Goal: Task Accomplishment & Management: Complete application form

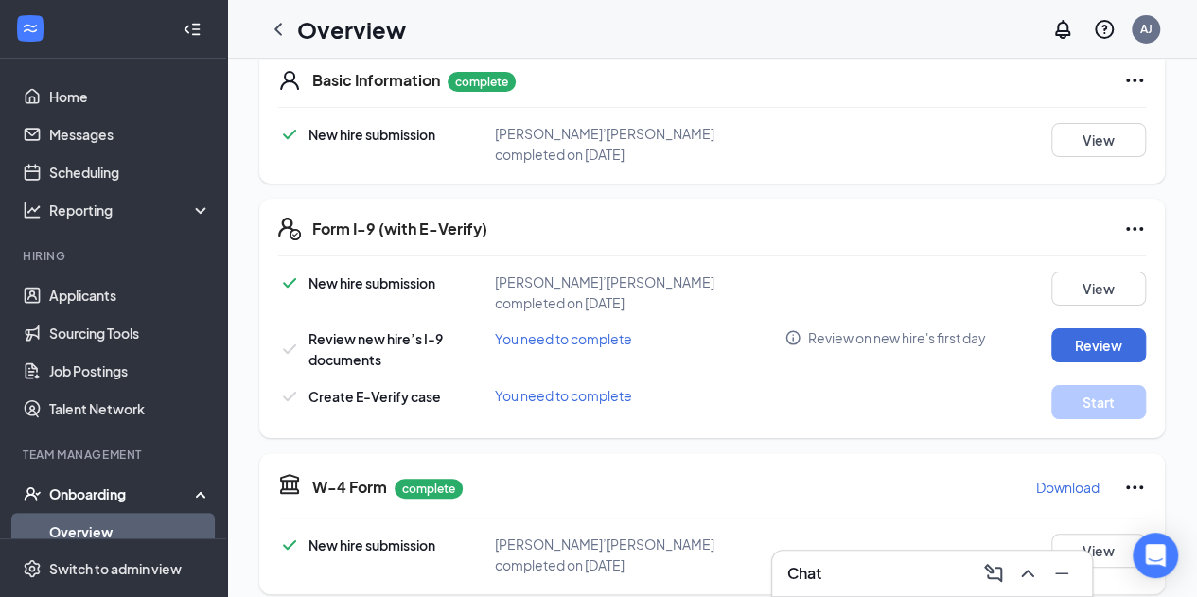
scroll to position [325, 0]
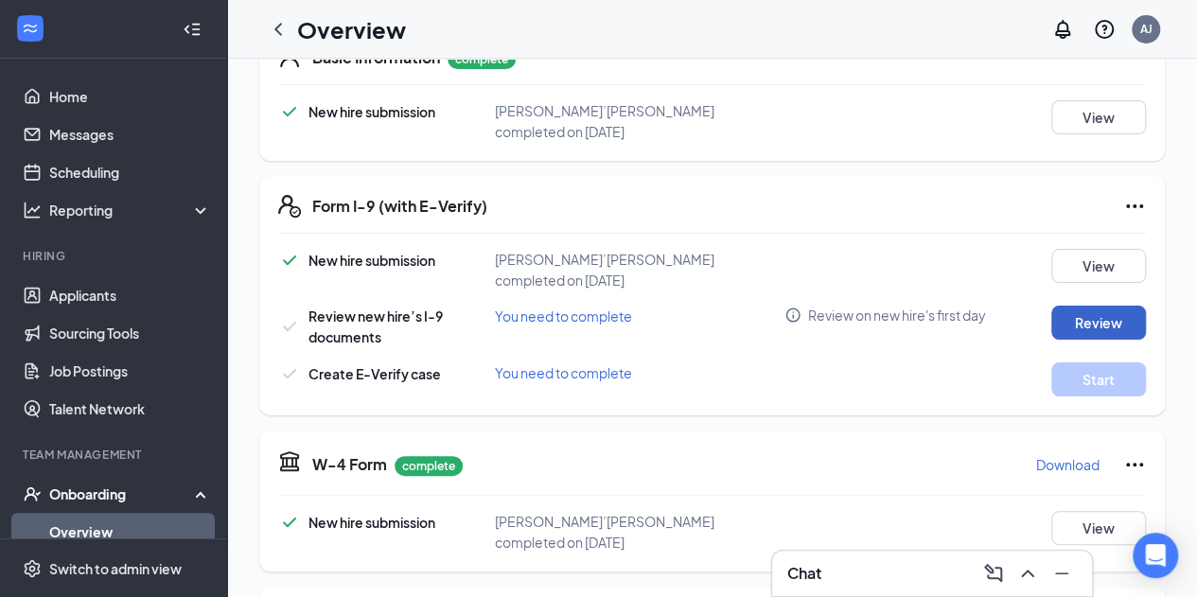
click at [1088, 306] on button "Review" at bounding box center [1098, 323] width 95 height 34
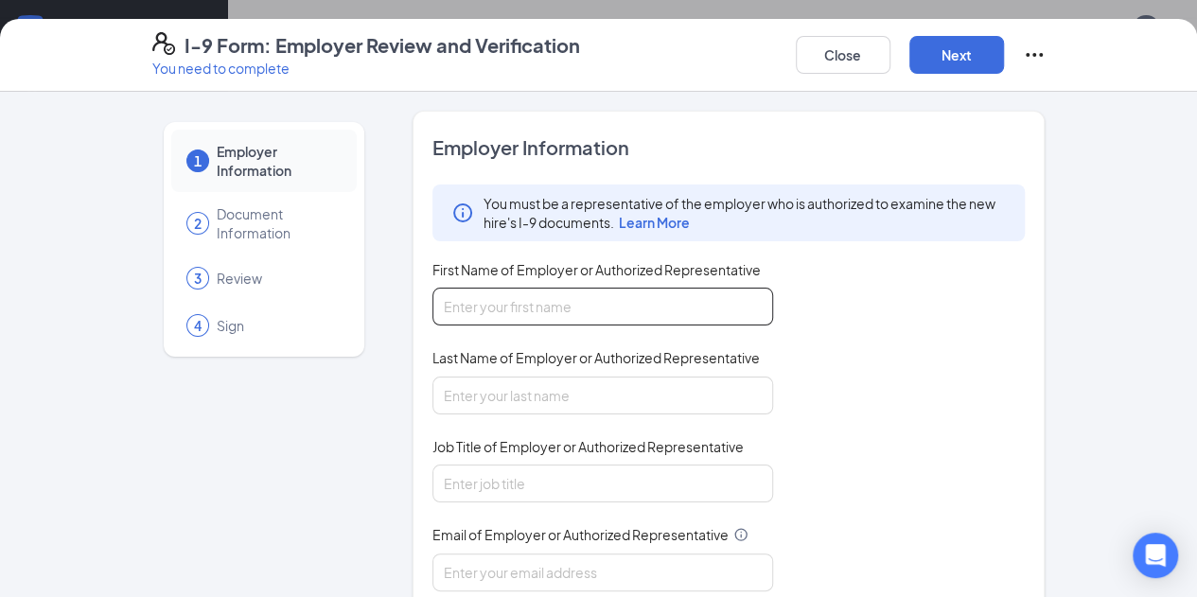
click at [581, 306] on input "First Name of Employer or Authorized Representative" at bounding box center [602, 307] width 341 height 38
type input "[PERSON_NAME]"
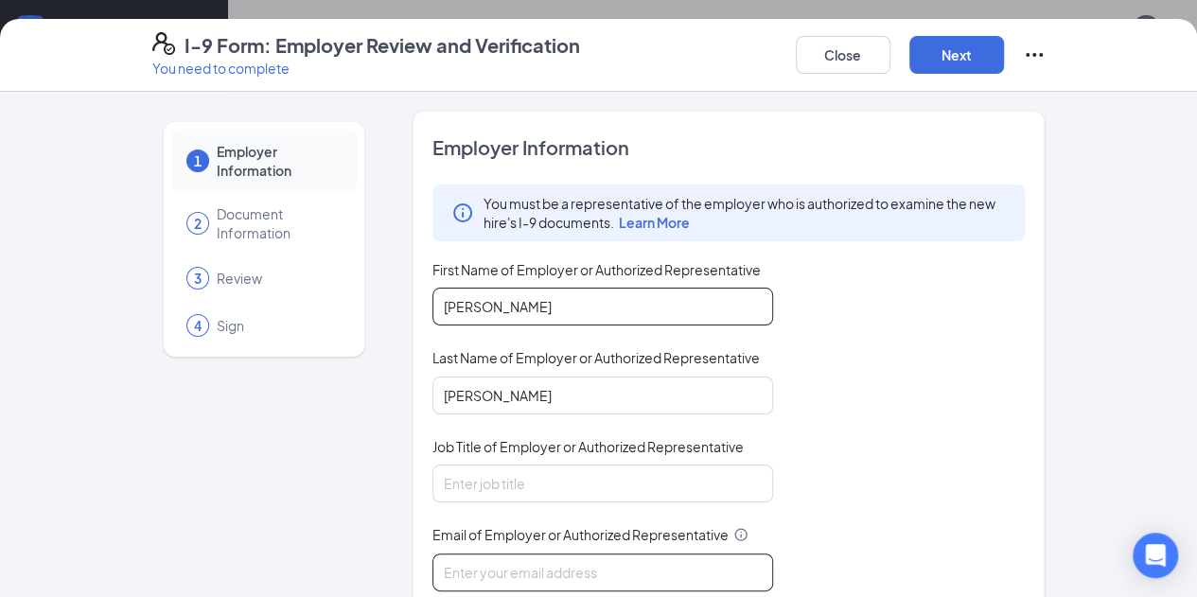
type input "[PERSON_NAME][EMAIL_ADDRESS][DOMAIN_NAME]"
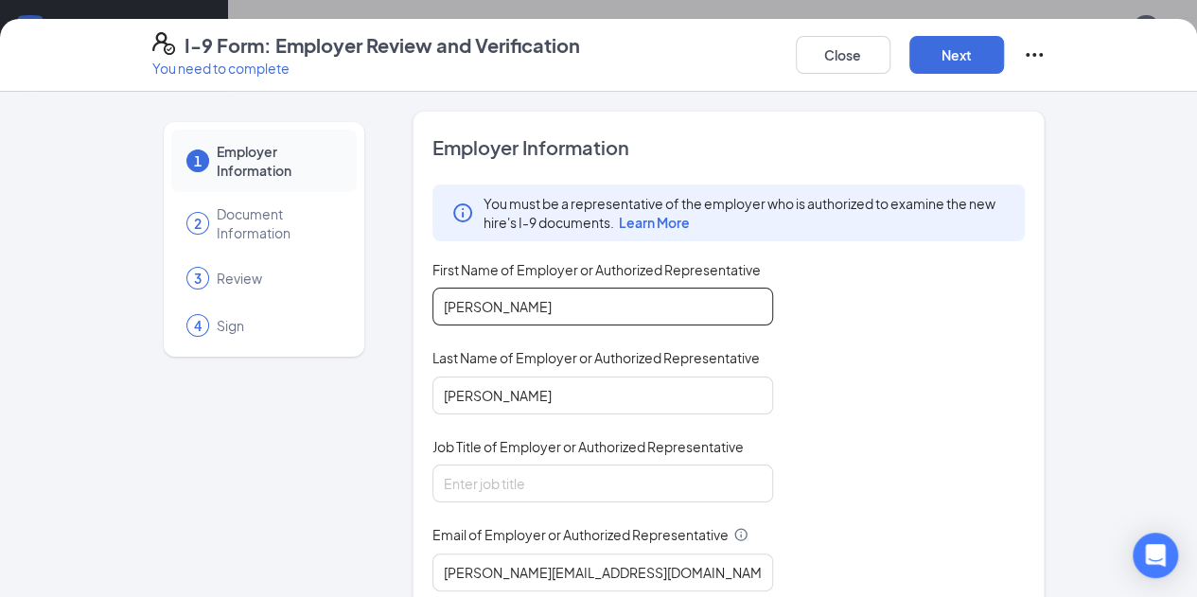
type input "2624099334"
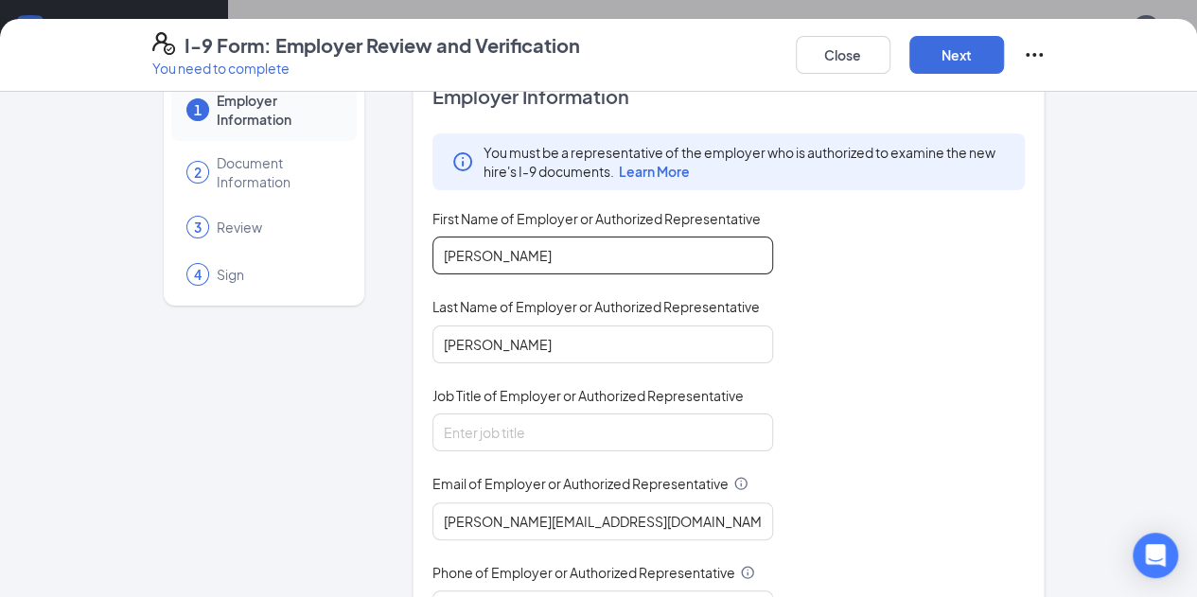
scroll to position [66, 0]
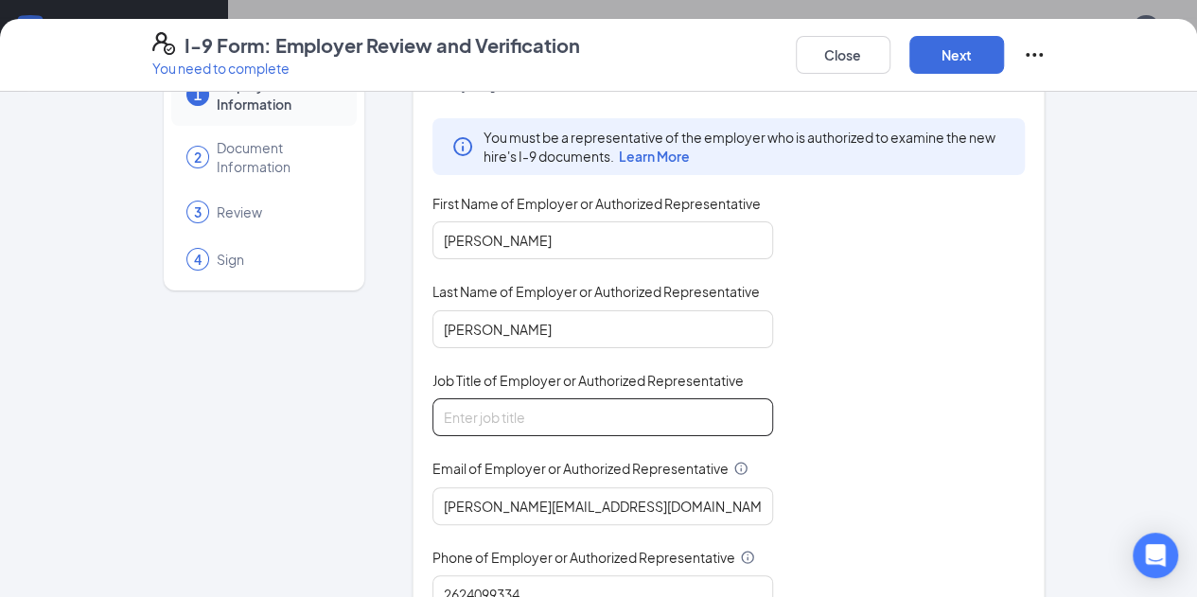
click at [509, 419] on input "Job Title of Employer or Authorized Representative" at bounding box center [602, 417] width 341 height 38
type input "Executive Director - People"
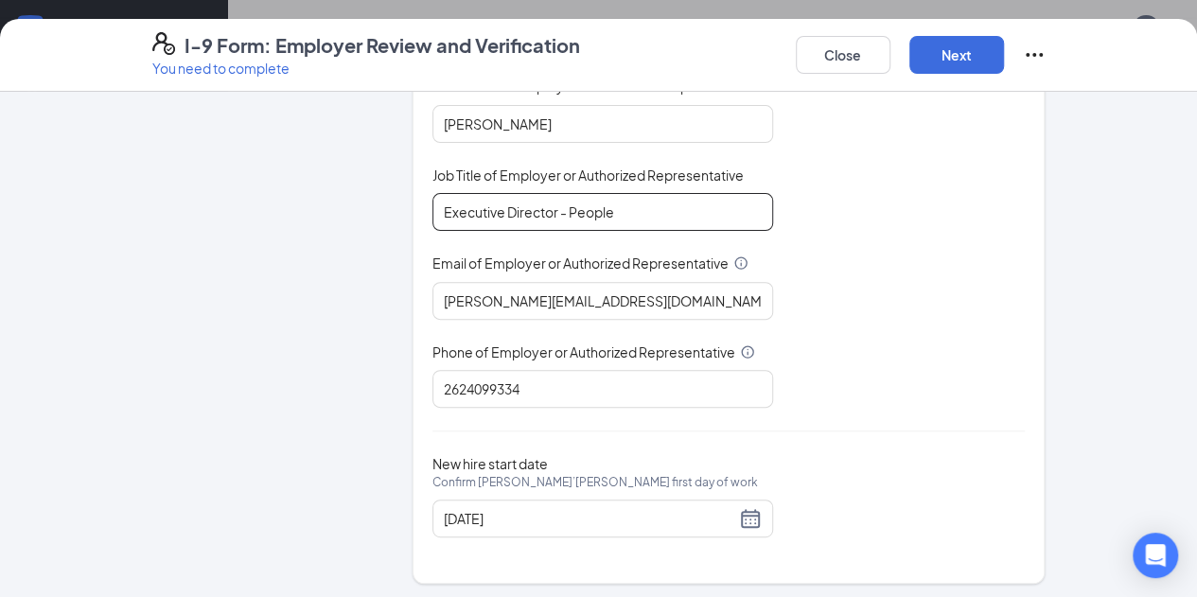
scroll to position [37, 0]
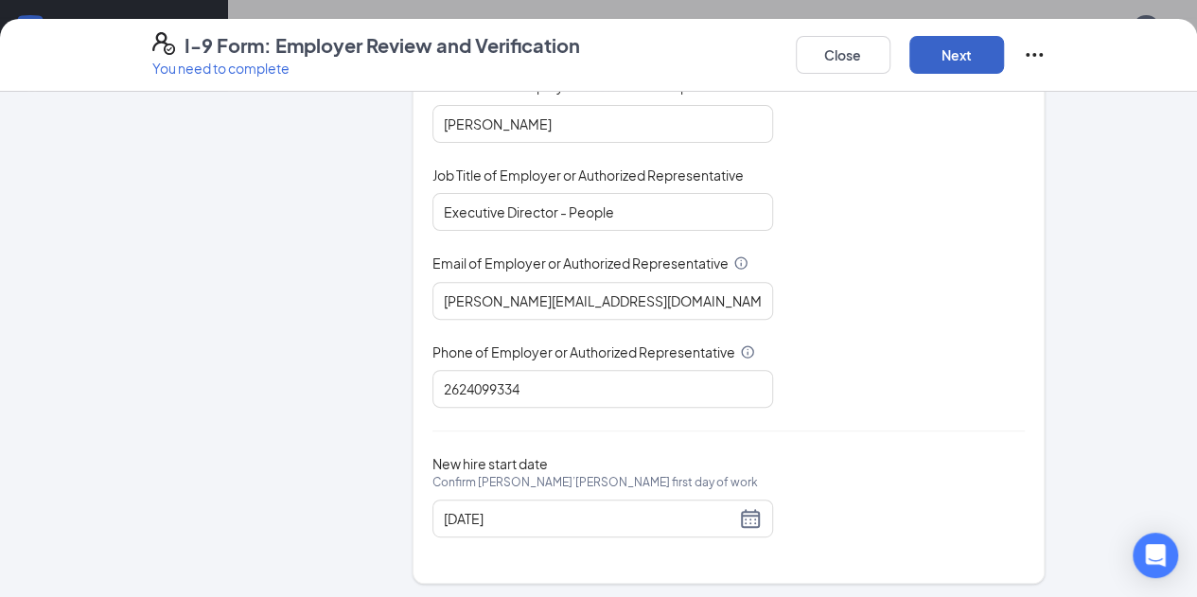
click at [1004, 50] on button "Next" at bounding box center [956, 55] width 95 height 38
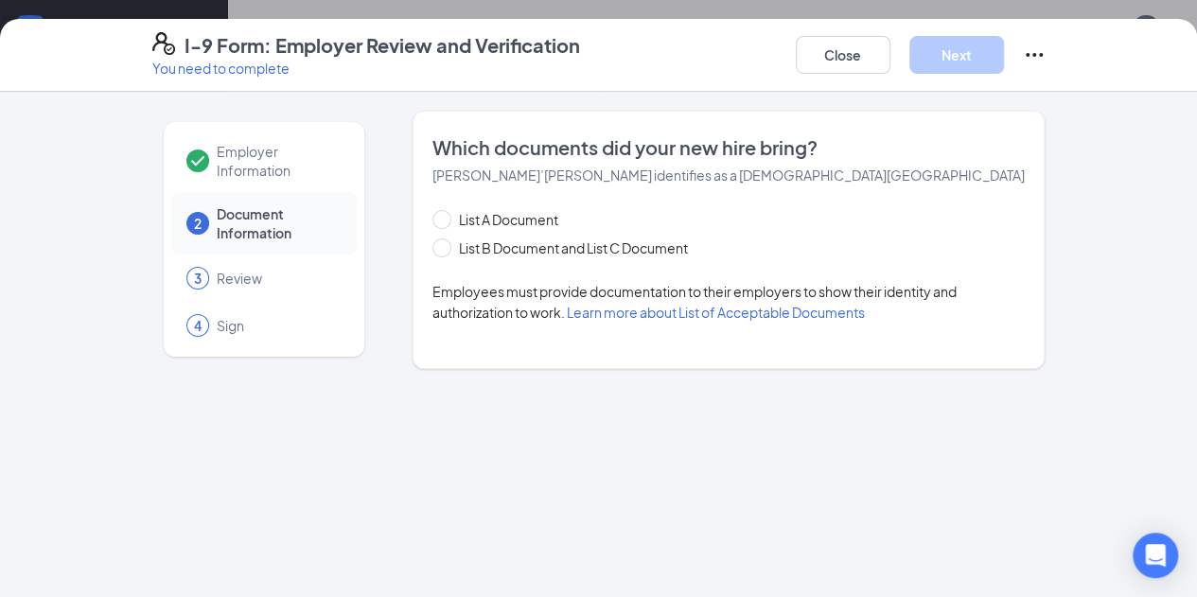
scroll to position [0, 0]
click at [604, 243] on span "List B Document and List C Document" at bounding box center [573, 247] width 244 height 21
click at [446, 243] on input "List B Document and List C Document" at bounding box center [438, 244] width 13 height 13
radio input "true"
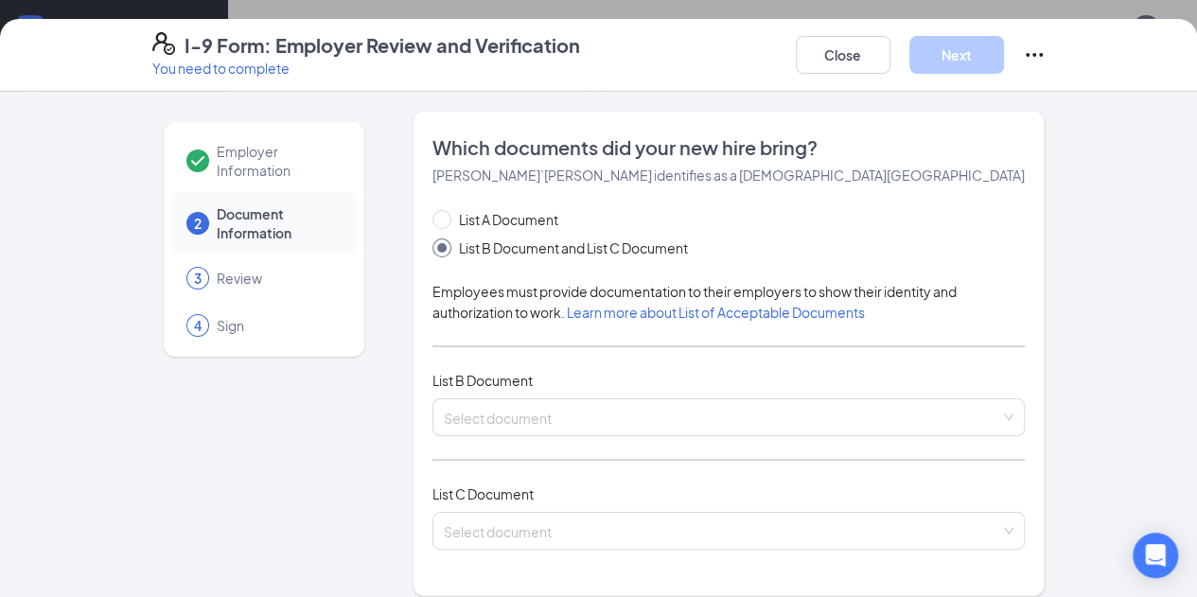
click at [918, 3] on div "I-9 Form: Employer Review and Verification You need to complete Close Next Empl…" at bounding box center [598, 298] width 1197 height 597
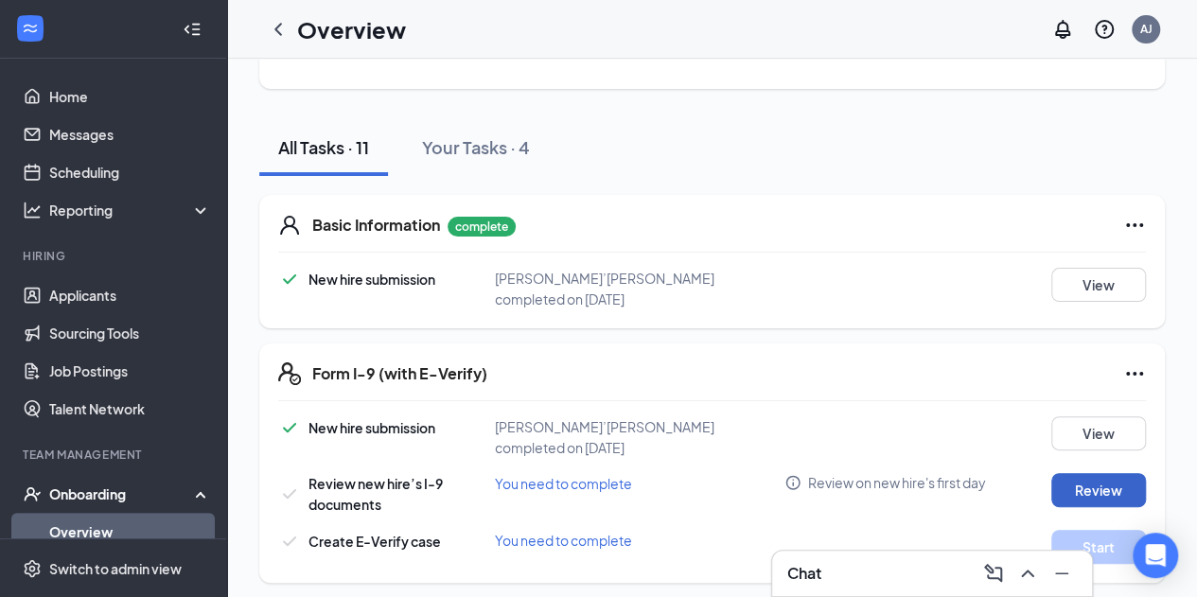
scroll to position [89, 0]
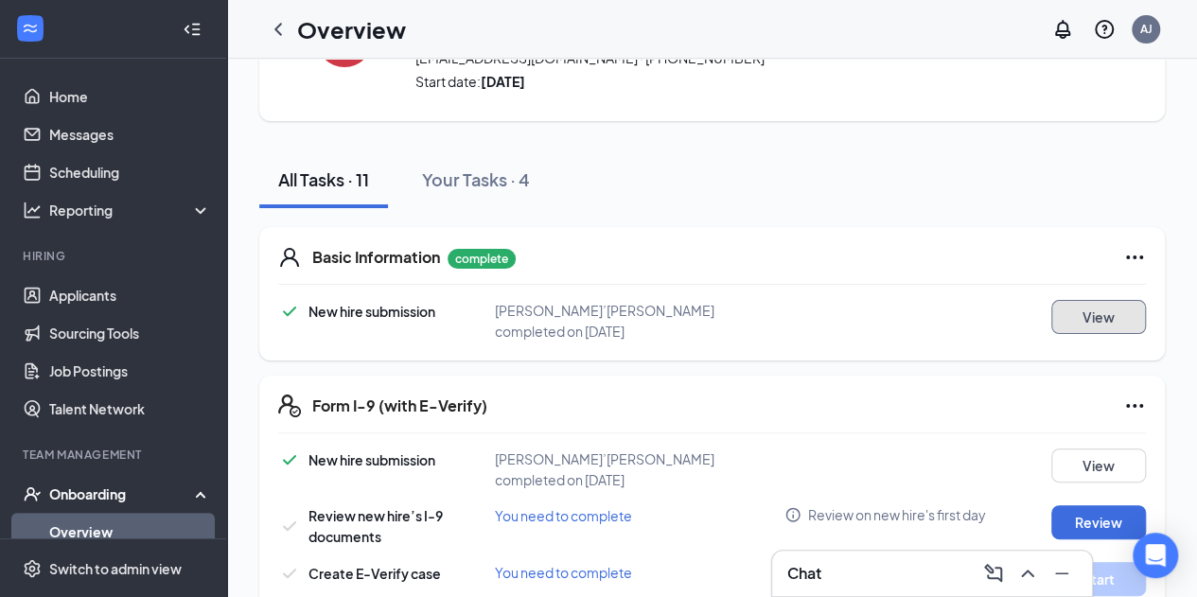
click at [1098, 319] on button "View" at bounding box center [1098, 317] width 95 height 34
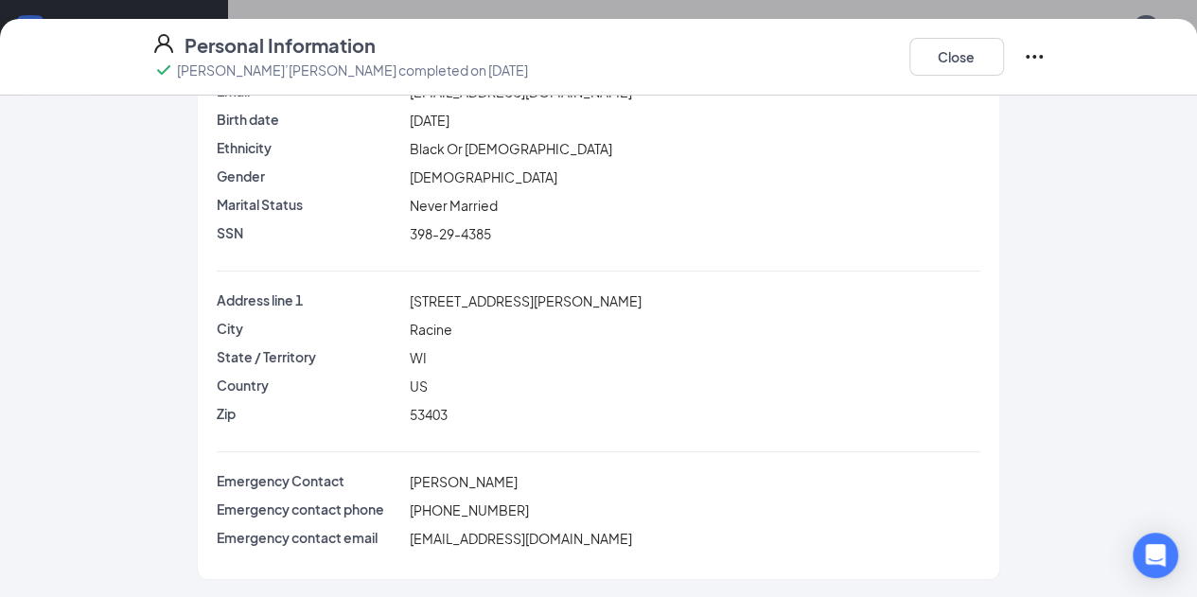
scroll to position [0, 0]
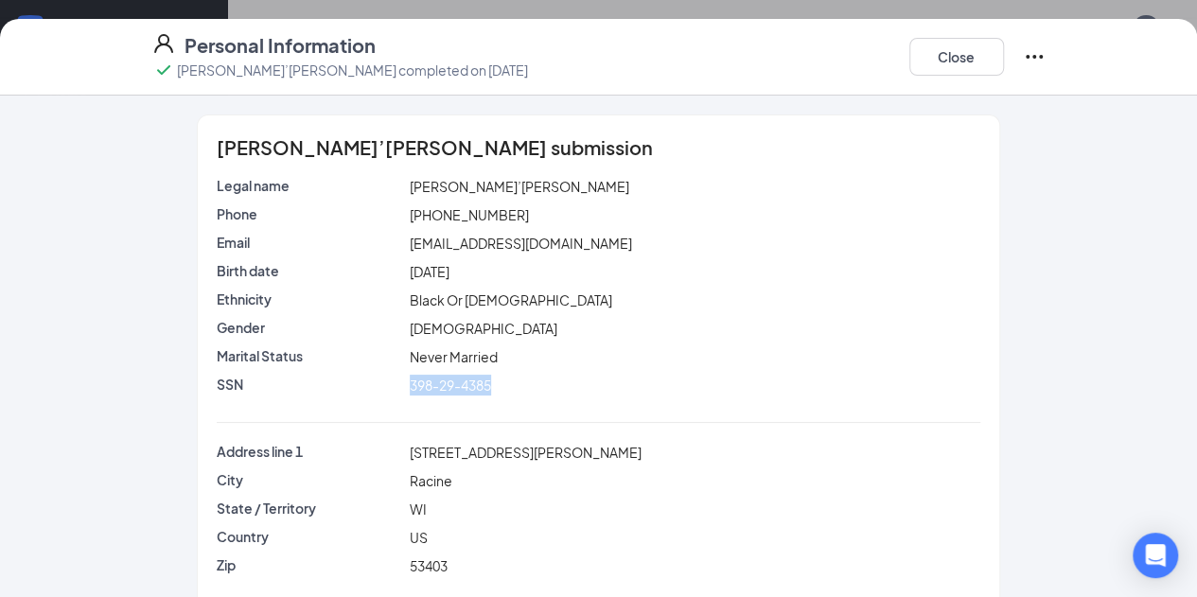
copy div "398-29-4385"
drag, startPoint x: 448, startPoint y: 385, endPoint x: 342, endPoint y: 387, distance: 106.0
click at [342, 387] on div "SSN 398-29-4385" at bounding box center [599, 385] width 772 height 21
click at [1059, 7] on div "Personal Information [PERSON_NAME]’[PERSON_NAME] completed on [DATE] Close [PER…" at bounding box center [598, 298] width 1197 height 597
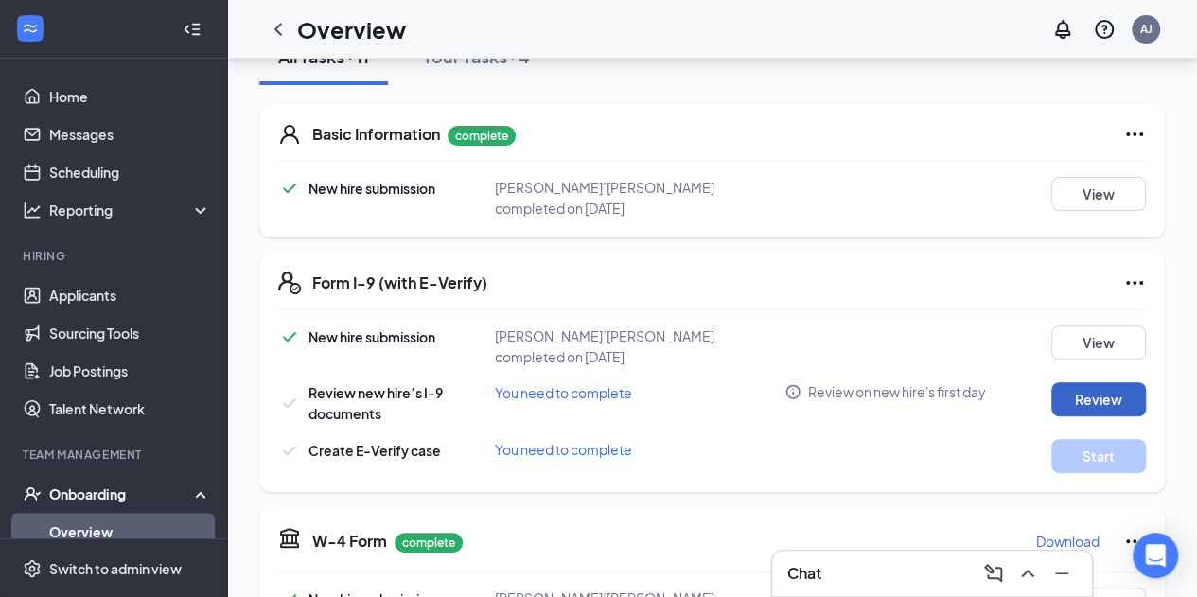
click at [1071, 398] on button "Review" at bounding box center [1098, 399] width 95 height 34
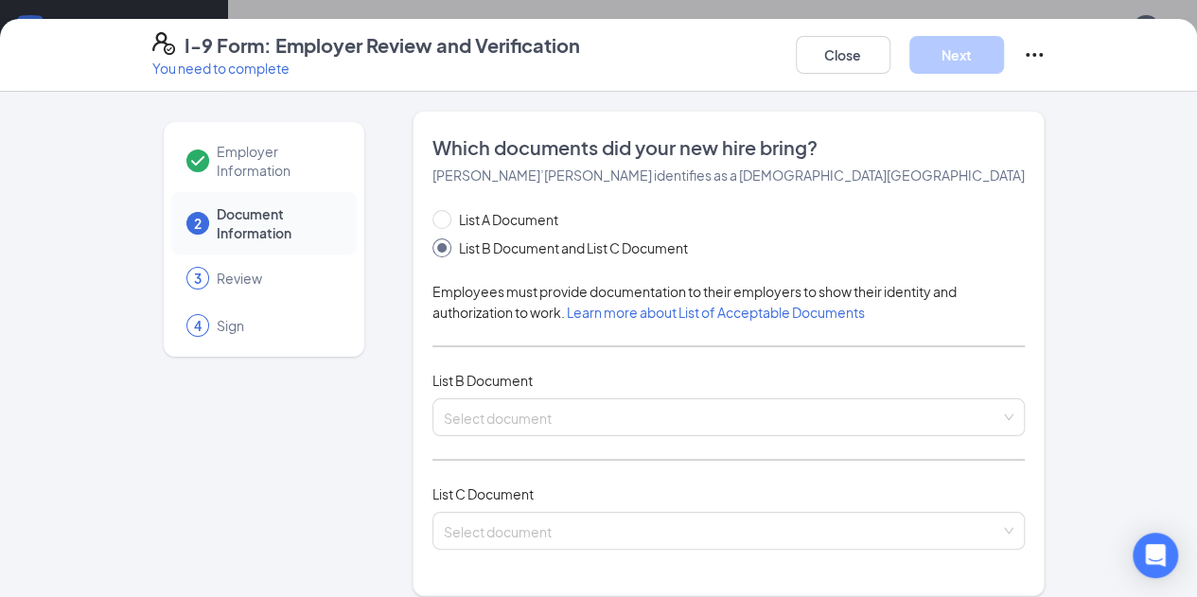
click at [1062, 383] on div "Employer Information 2 Document Information 3 Review 4 Sign Which documents did…" at bounding box center [598, 344] width 1197 height 505
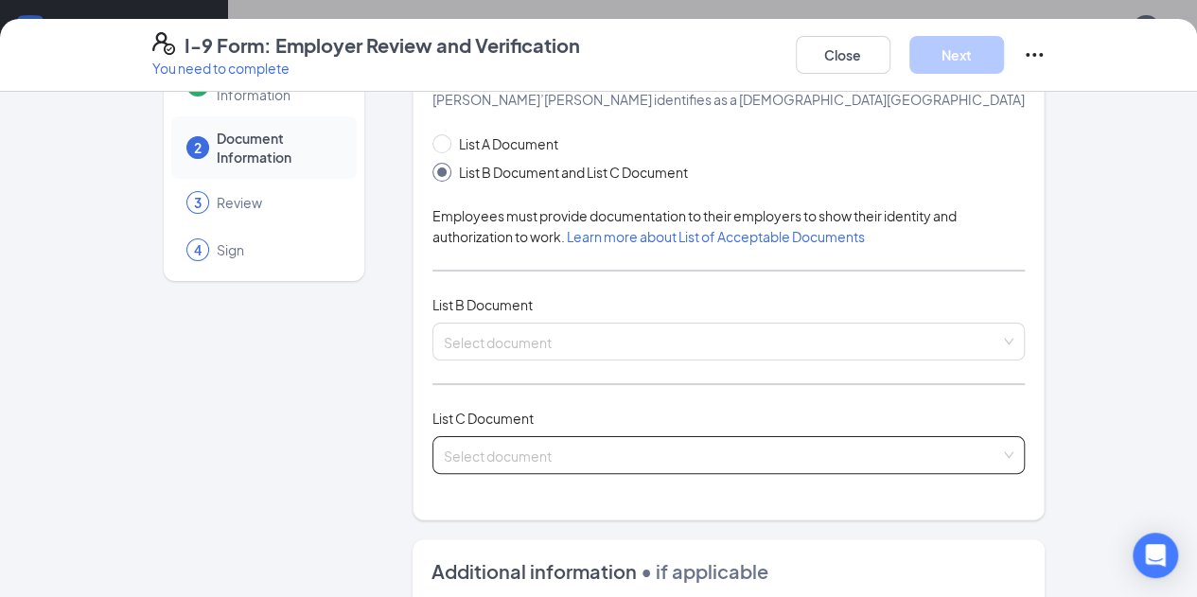
click at [582, 453] on input "search" at bounding box center [722, 451] width 557 height 28
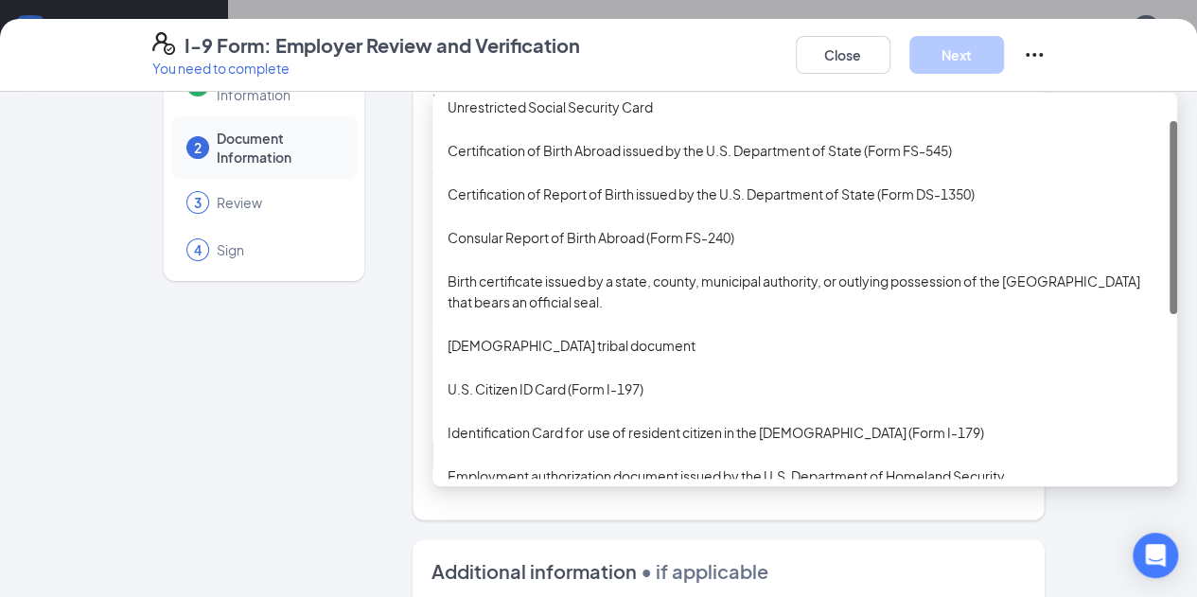
scroll to position [0, 0]
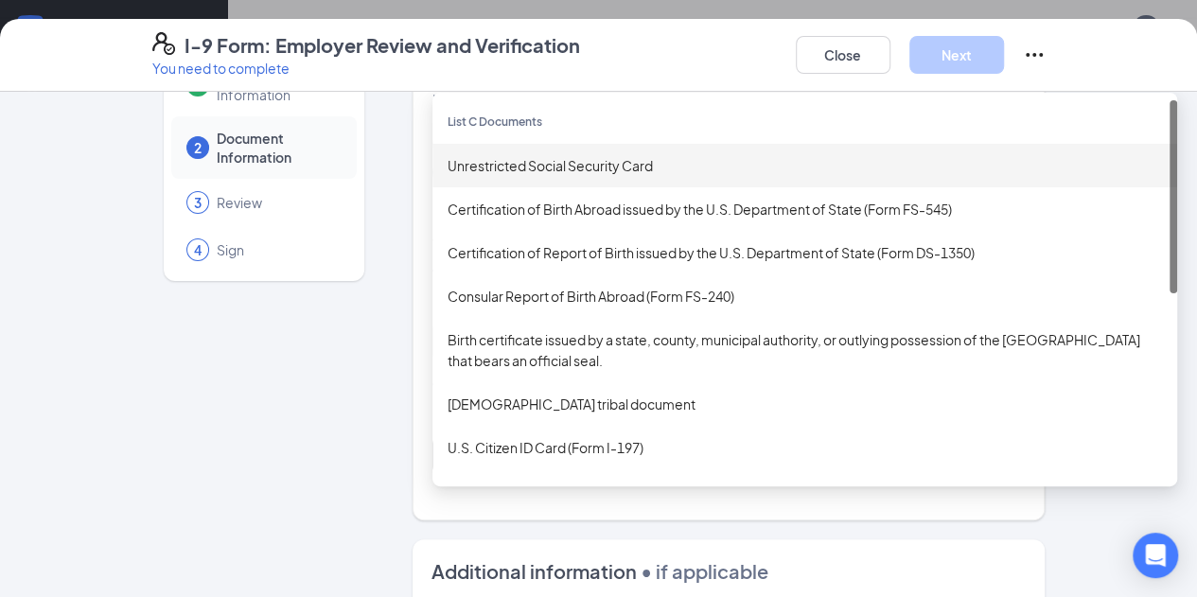
click at [589, 156] on div "Unrestricted Social Security Card" at bounding box center [804, 165] width 714 height 21
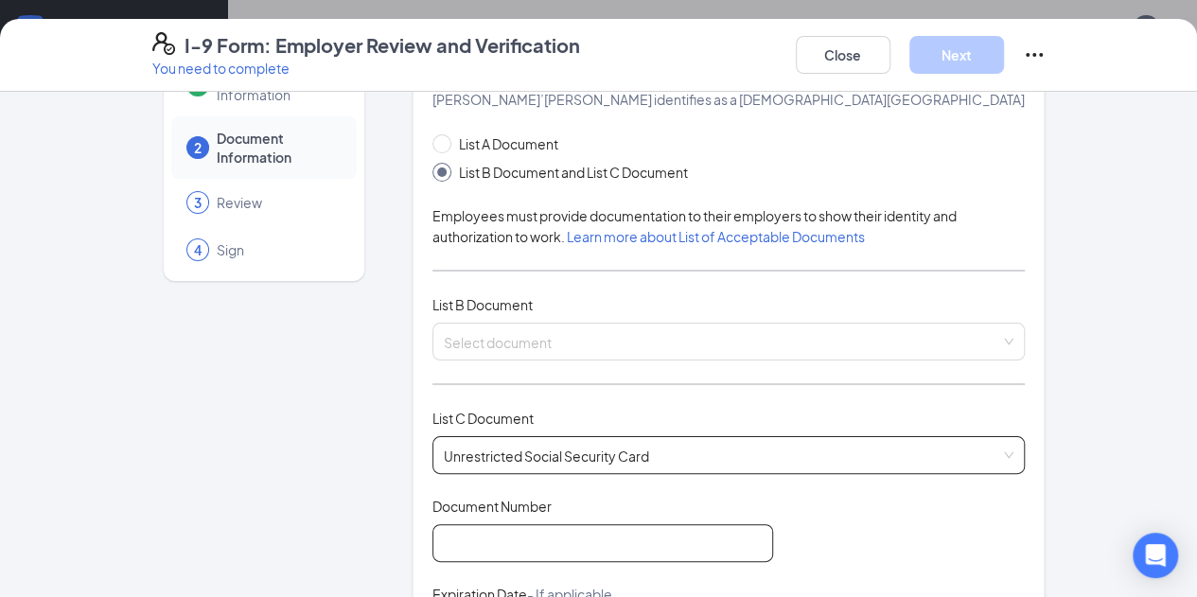
click at [451, 548] on input "Document Number" at bounding box center [602, 543] width 341 height 38
paste input "398-29-4385"
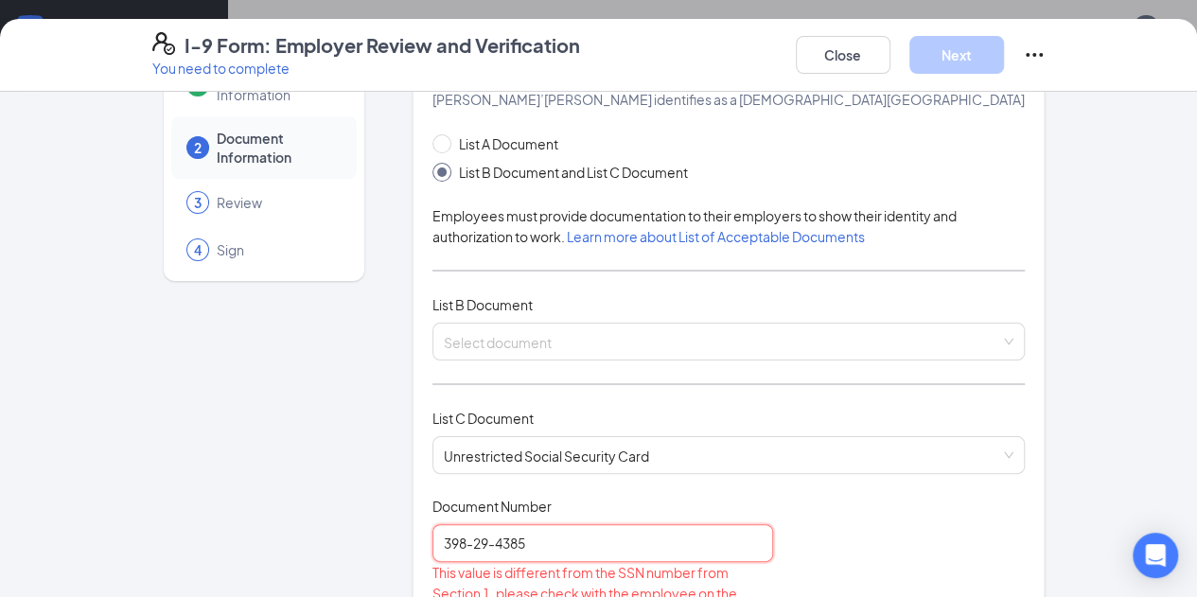
click at [432, 544] on input "398-29-4385" at bounding box center [602, 543] width 341 height 38
click at [445, 541] on input "39829-4385" at bounding box center [602, 543] width 341 height 38
click at [442, 547] on input "39829-4385" at bounding box center [602, 543] width 341 height 38
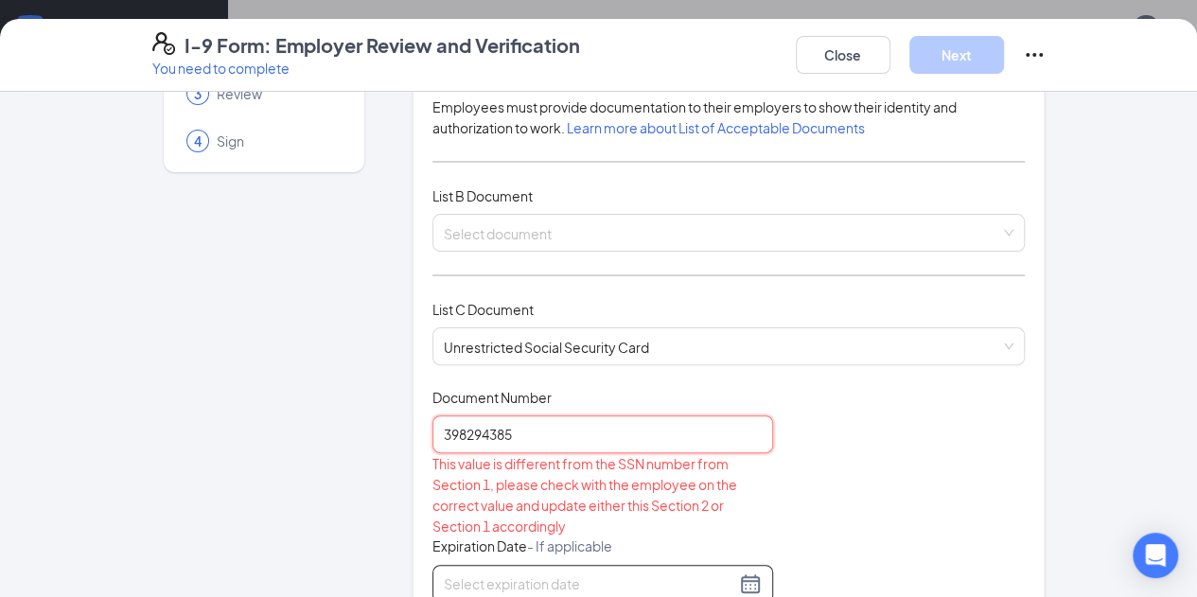
type input "398294385"
click at [445, 566] on div at bounding box center [602, 584] width 341 height 38
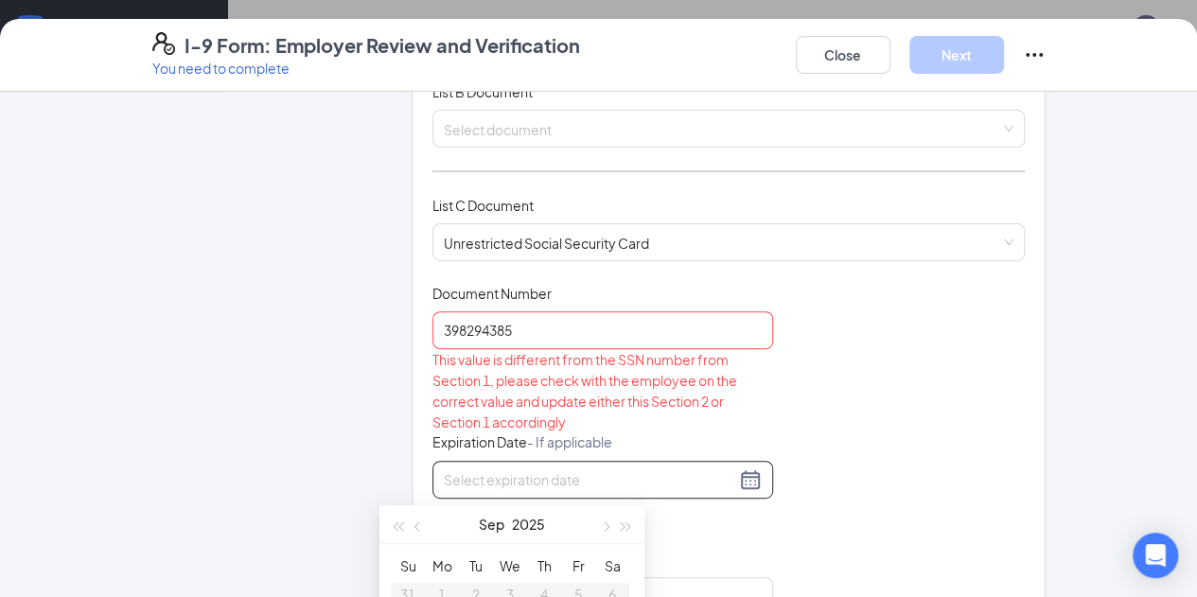
click at [342, 425] on div "Employer Information 2 Document Information 3 Review 4 Sign Which documents did…" at bounding box center [598, 492] width 893 height 1341
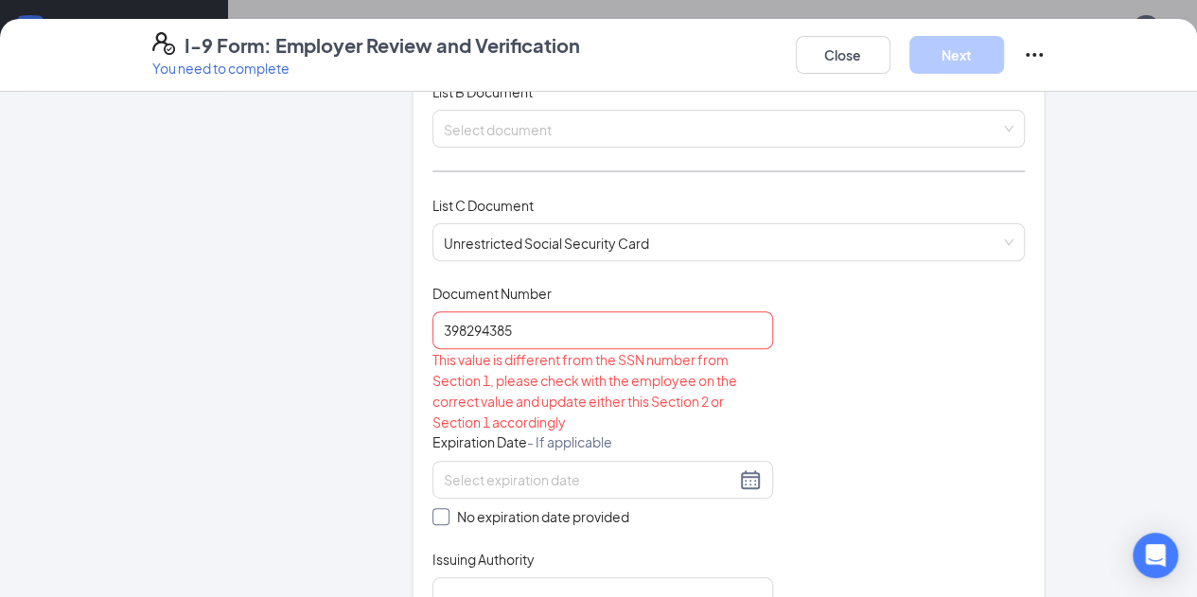
click at [432, 512] on input "No expiration date provided" at bounding box center [438, 514] width 13 height 13
checkbox input "true"
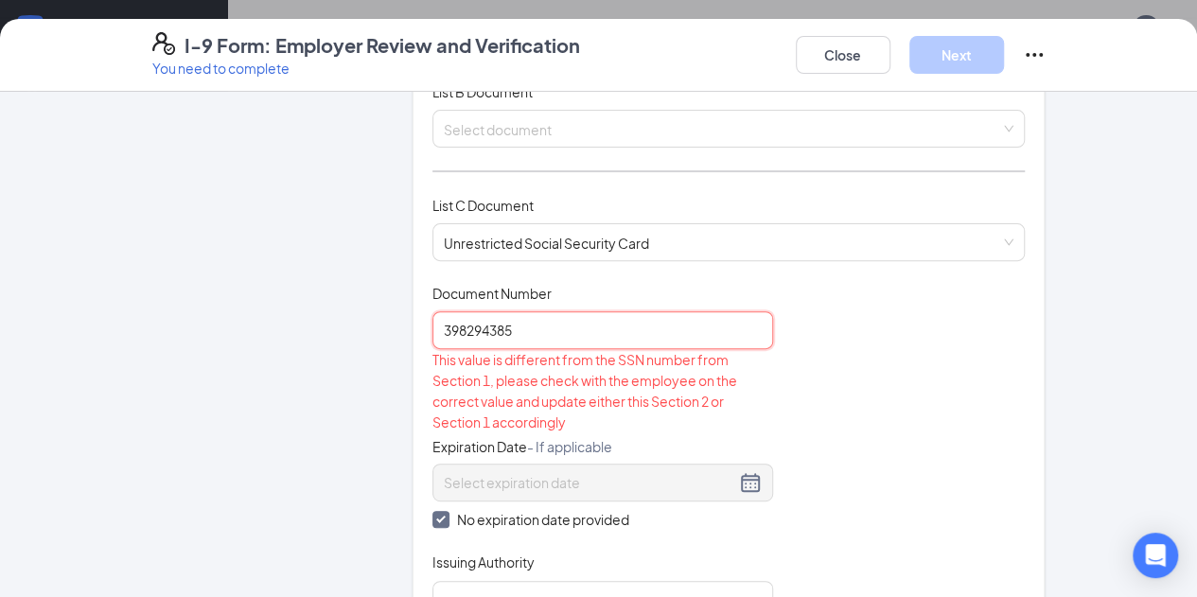
click at [432, 336] on input "398294385" at bounding box center [602, 330] width 341 height 38
click at [432, 327] on input "398294385" at bounding box center [602, 330] width 341 height 38
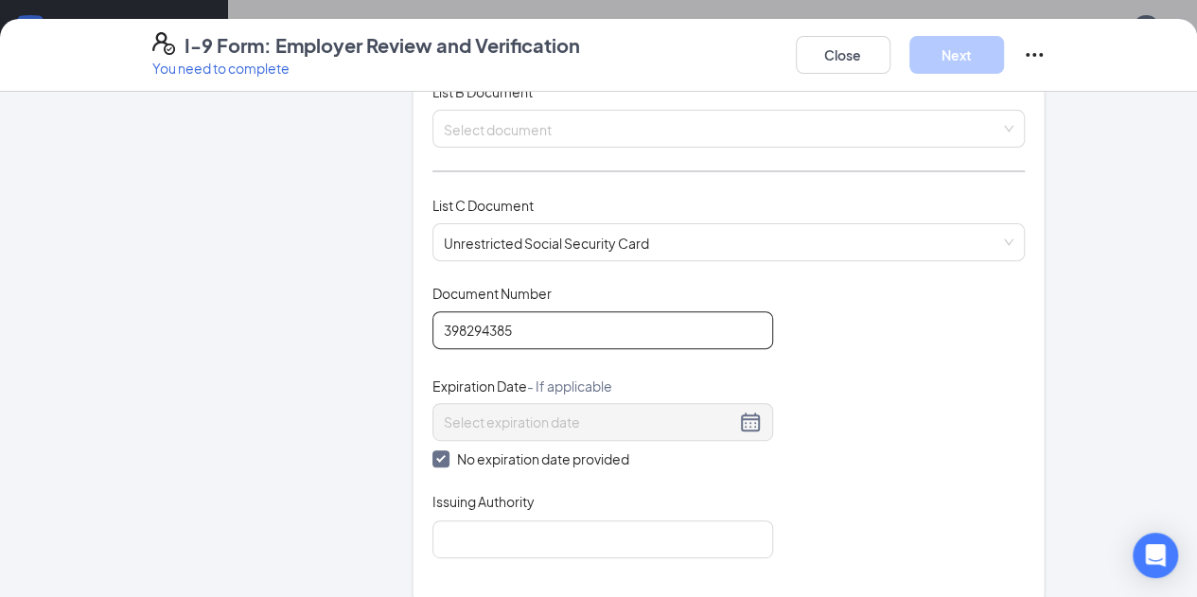
click at [432, 327] on input "398294385" at bounding box center [602, 330] width 341 height 38
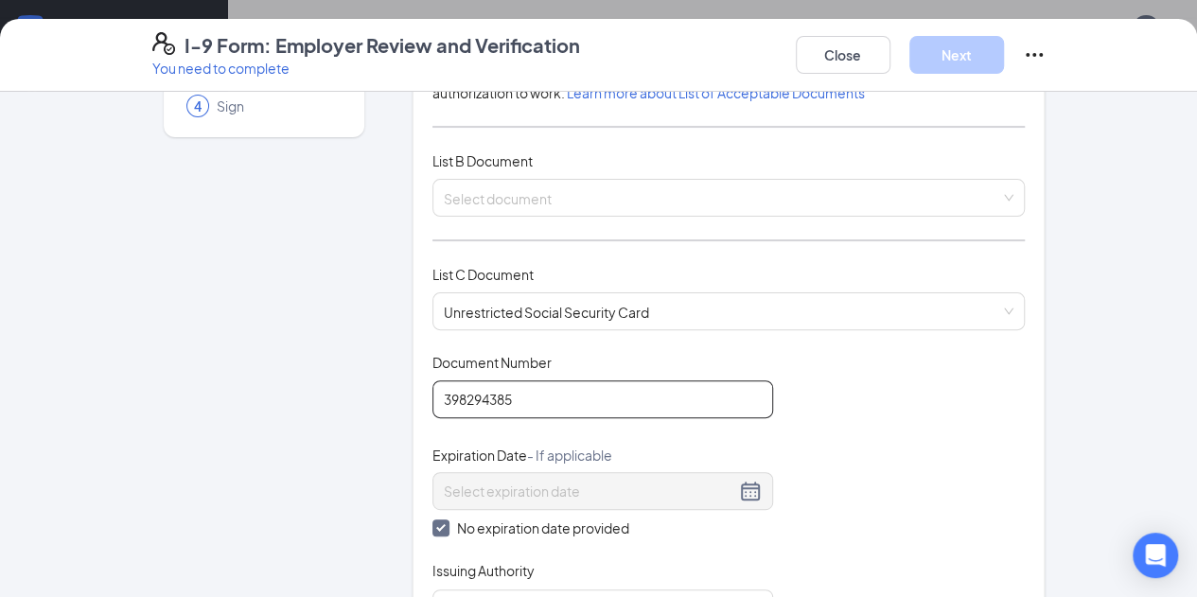
scroll to position [319, 0]
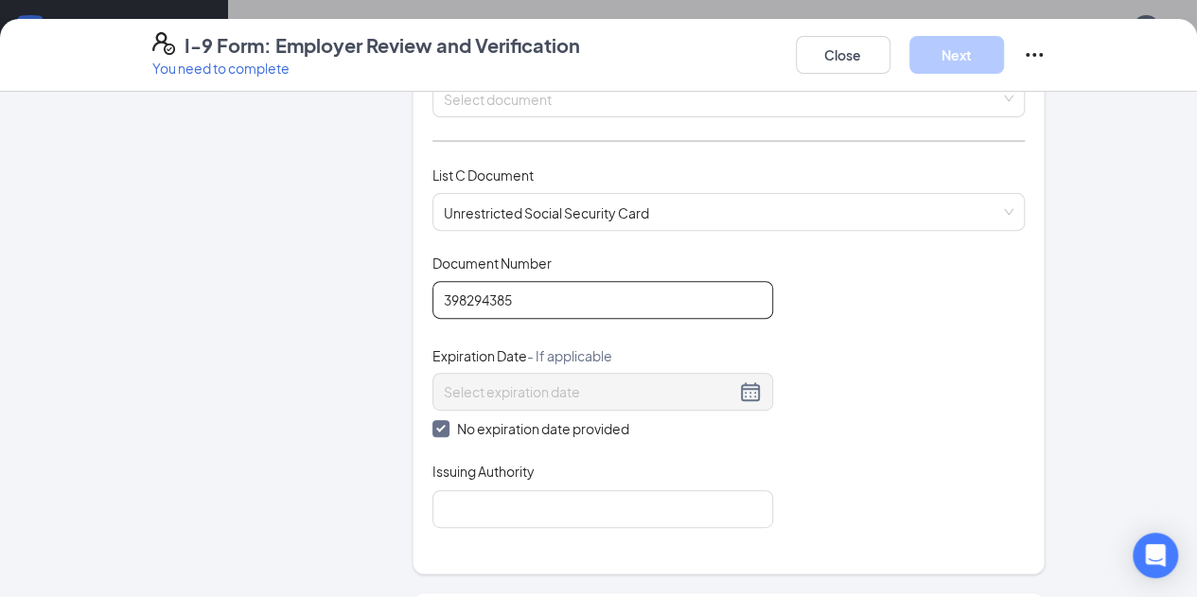
type input "398294385"
click at [454, 528] on div "Which documents did your new hire bring? [PERSON_NAME]’[PERSON_NAME] identifies…" at bounding box center [728, 183] width 593 height 735
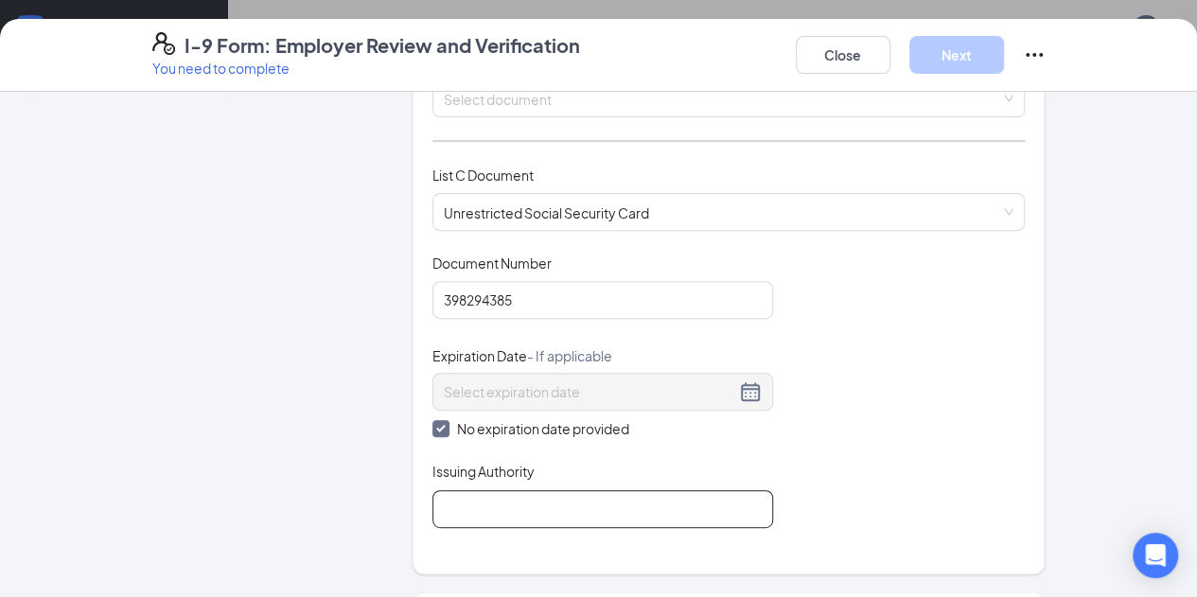
click at [437, 514] on input "Issuing Authority" at bounding box center [602, 509] width 341 height 38
type input "SSA"
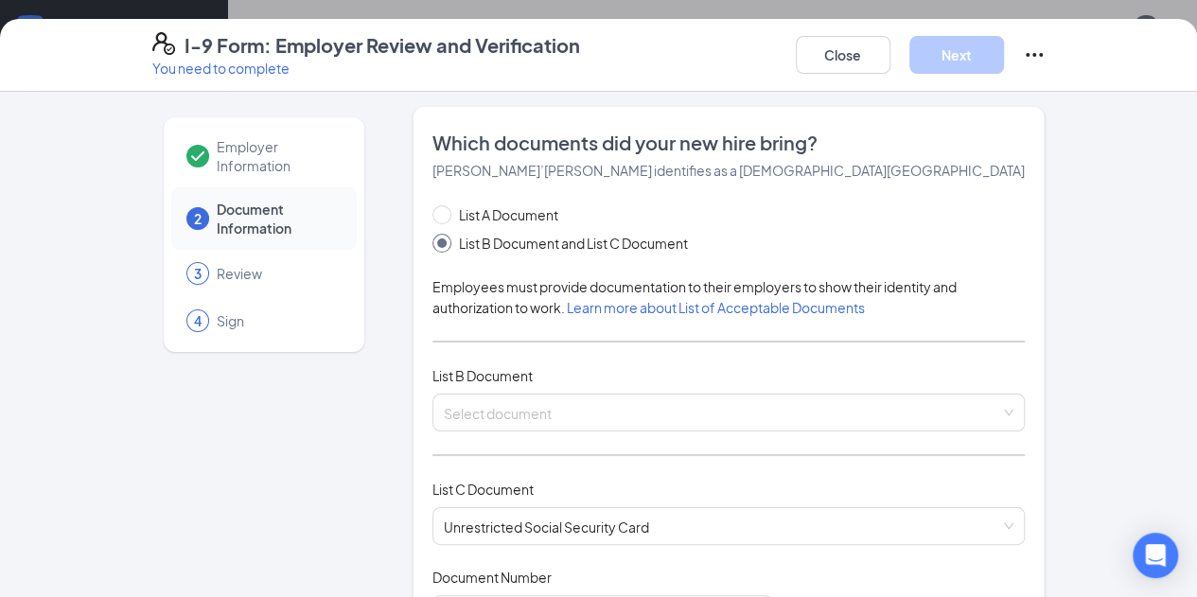
scroll to position [1, 0]
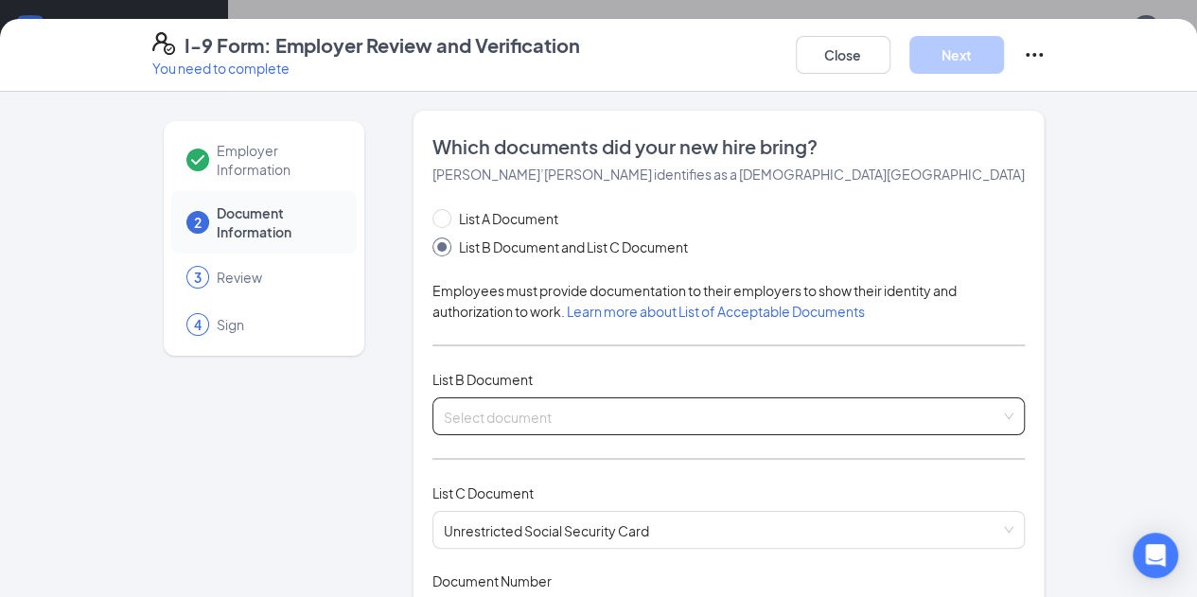
click at [493, 417] on input "search" at bounding box center [722, 412] width 557 height 28
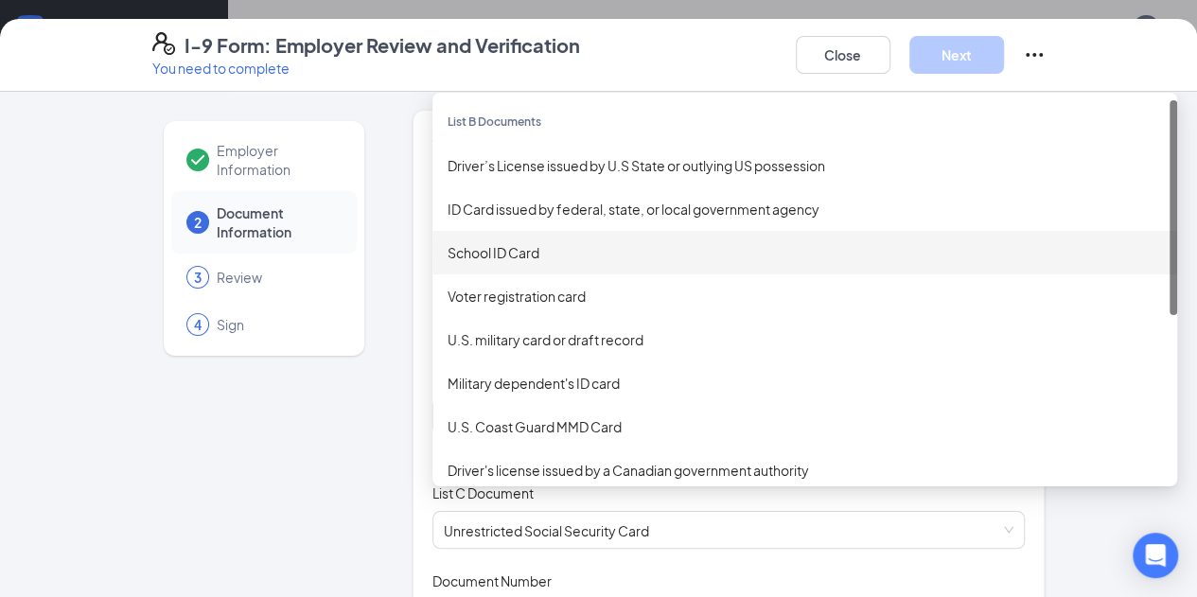
click at [481, 243] on div "School ID Card" at bounding box center [804, 252] width 714 height 21
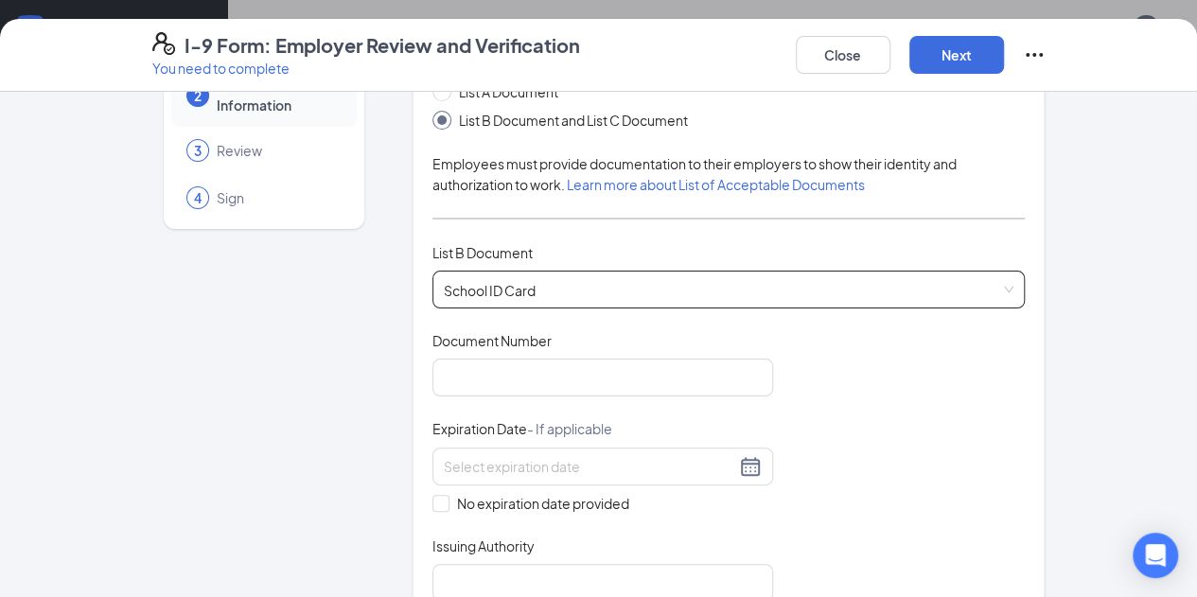
scroll to position [129, 0]
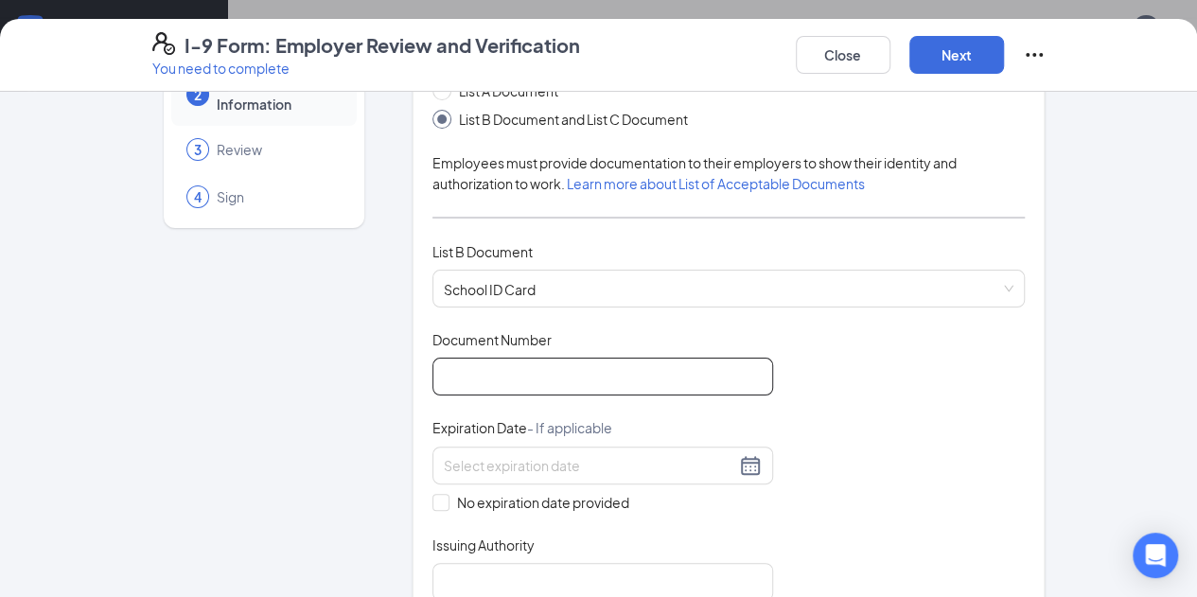
click at [484, 367] on input "Document Number" at bounding box center [602, 377] width 341 height 38
click at [849, 340] on div "Document Title School ID Card Document Number Expiration Date - If applicable N…" at bounding box center [728, 465] width 593 height 271
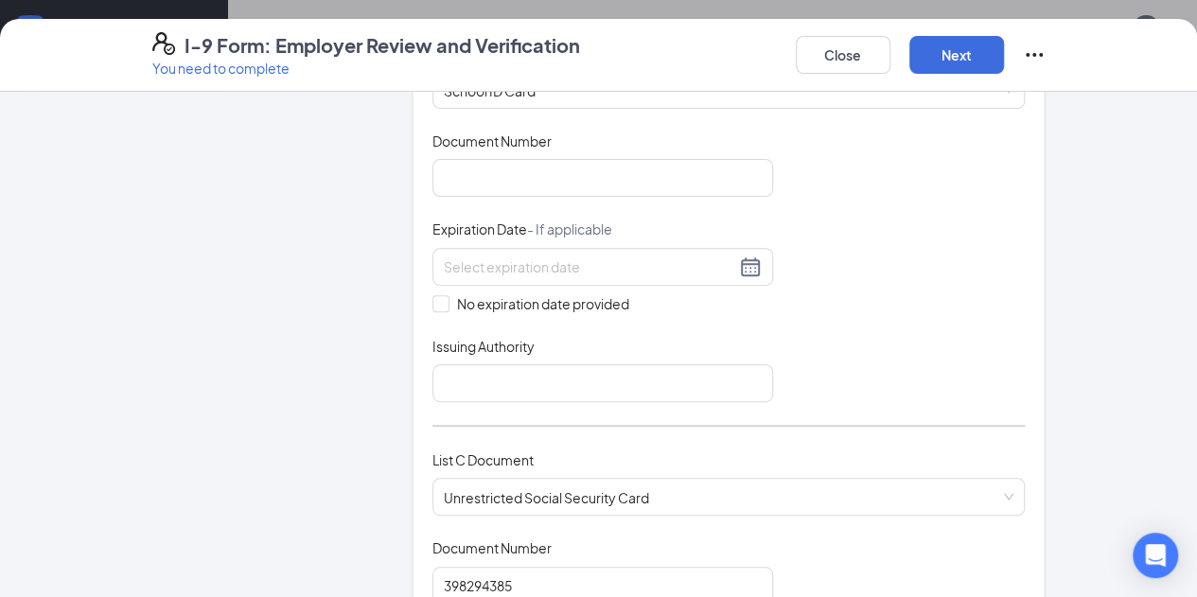
scroll to position [454, 0]
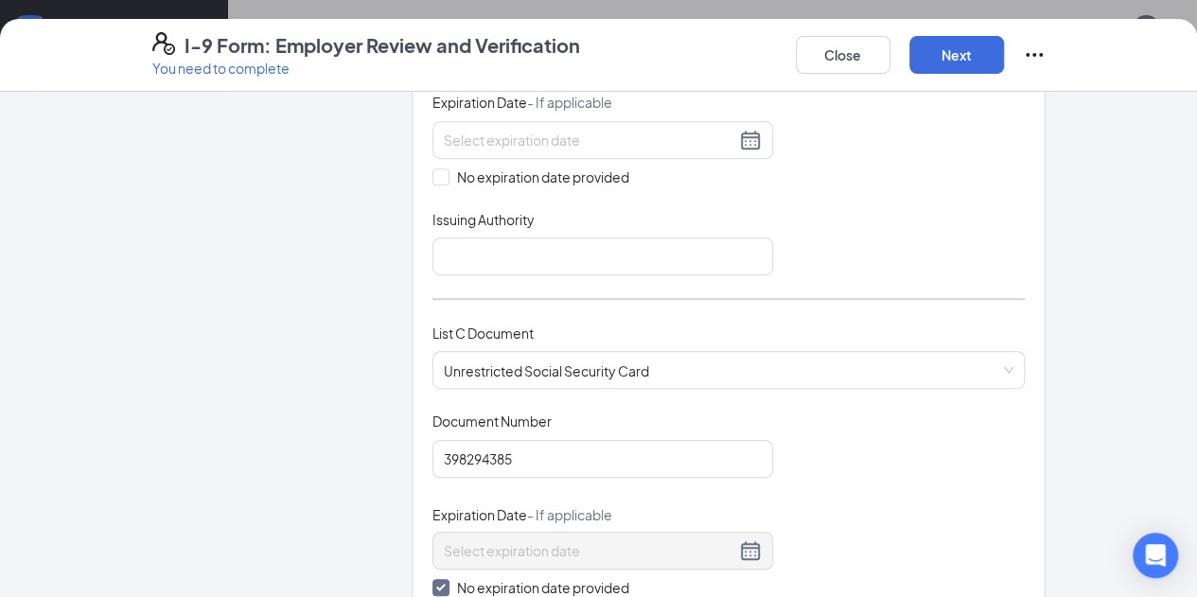
click at [522, 272] on div "List A Document List B Document and List C Document Employees must provide docu…" at bounding box center [728, 220] width 593 height 931
click at [512, 261] on input "Issuing Authority" at bounding box center [602, 256] width 341 height 38
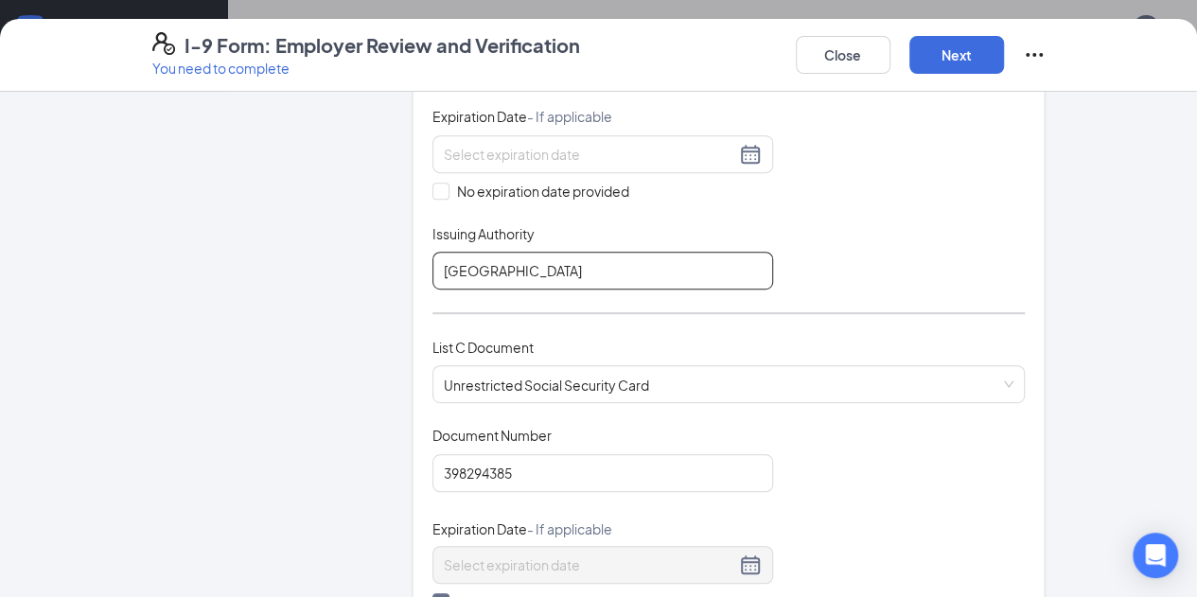
type input "[GEOGRAPHIC_DATA]"
click at [621, 209] on div "Document Title School ID Card Document Number Expiration Date - If applicable N…" at bounding box center [728, 154] width 593 height 271
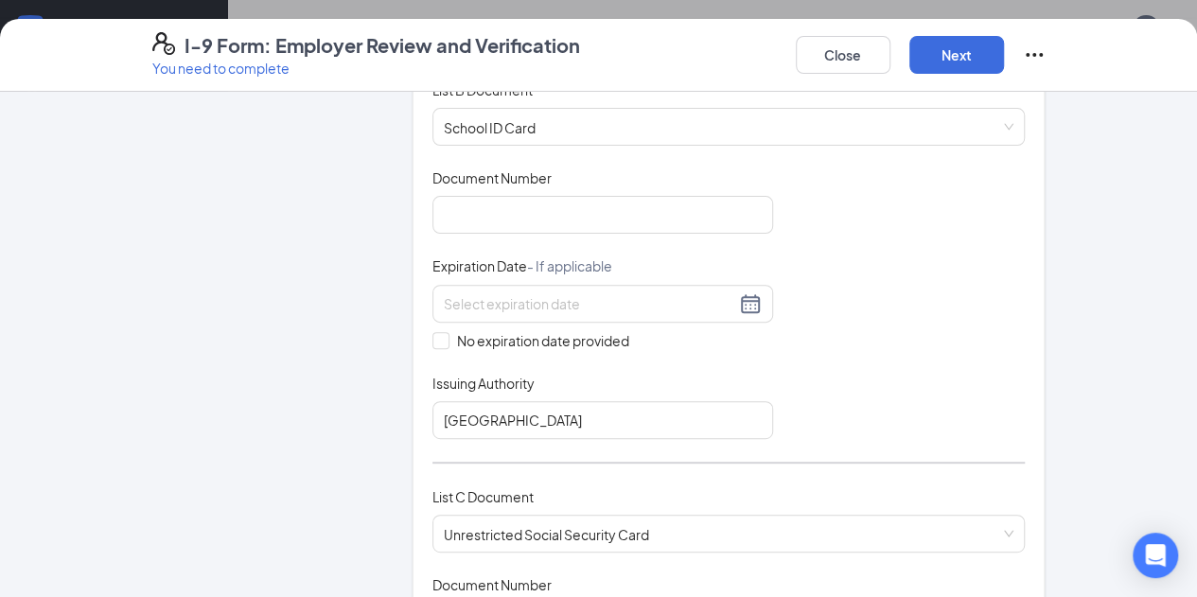
scroll to position [279, 0]
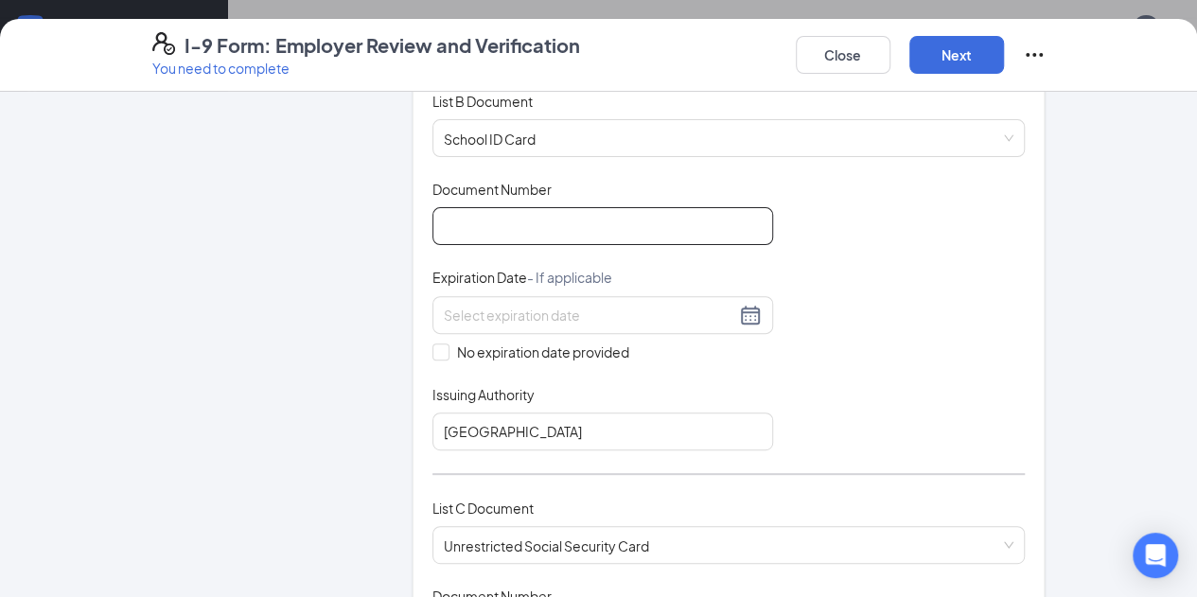
click at [516, 229] on input "Document Number" at bounding box center [602, 226] width 341 height 38
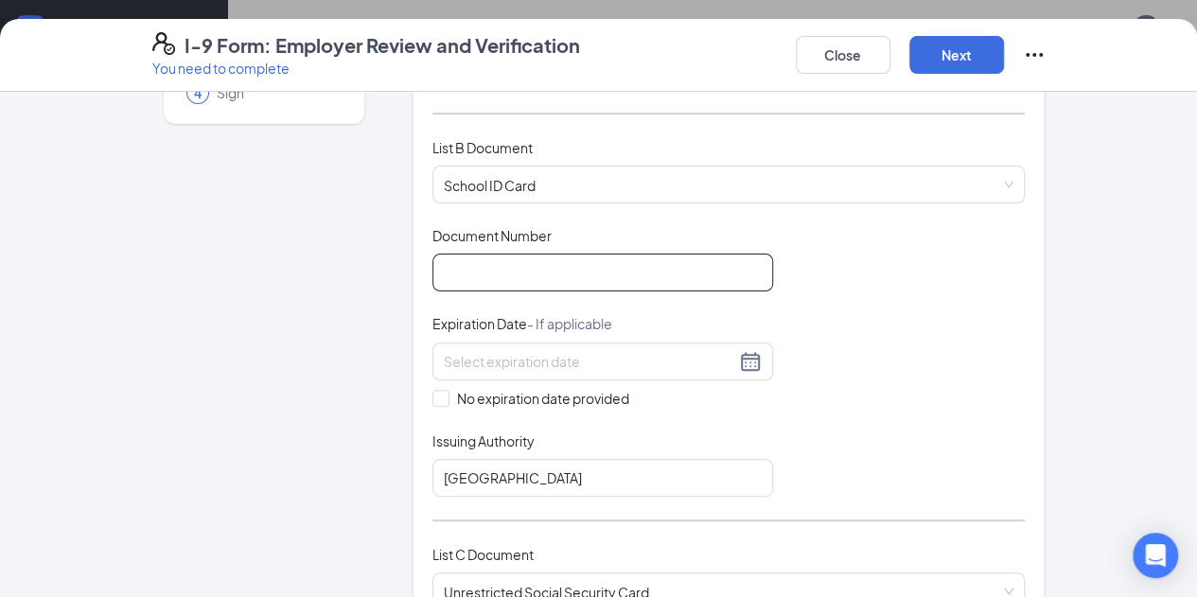
scroll to position [232, 0]
click at [432, 264] on input "Document Number" at bounding box center [602, 273] width 341 height 38
type input "162344"
click at [432, 396] on input "No expiration date provided" at bounding box center [438, 397] width 13 height 13
checkbox input "true"
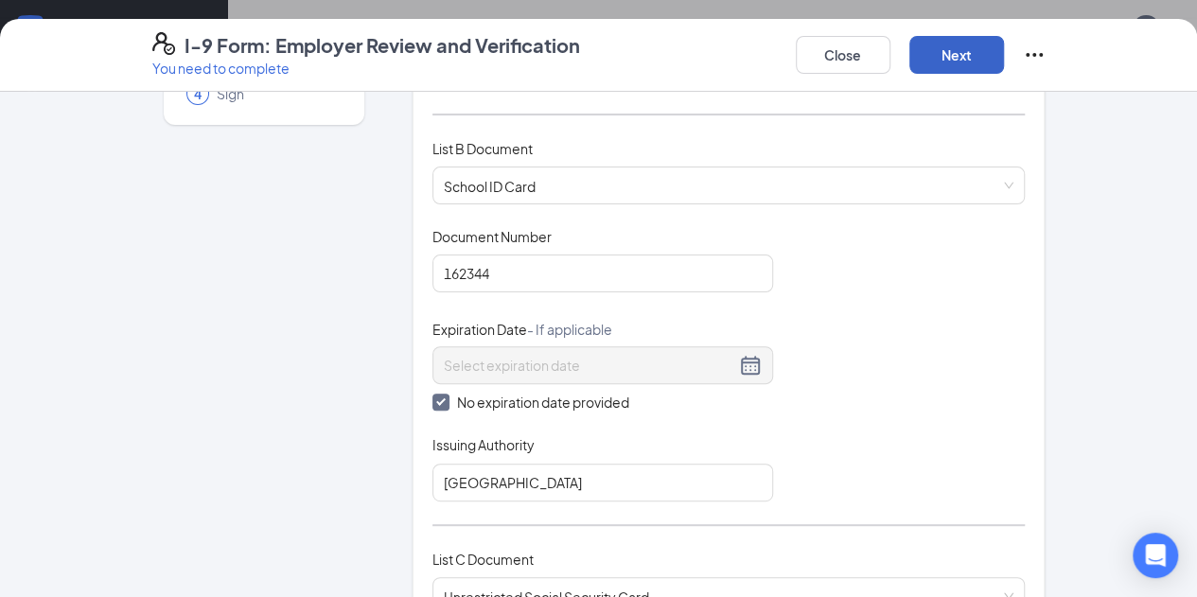
click at [1004, 54] on button "Next" at bounding box center [956, 55] width 95 height 38
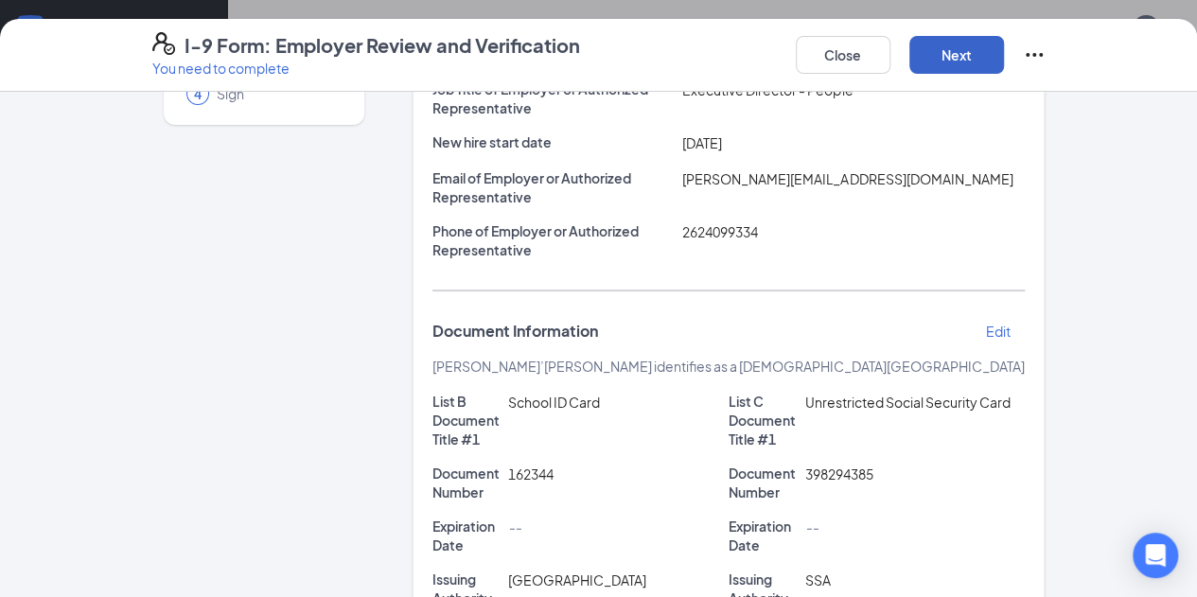
scroll to position [561, 0]
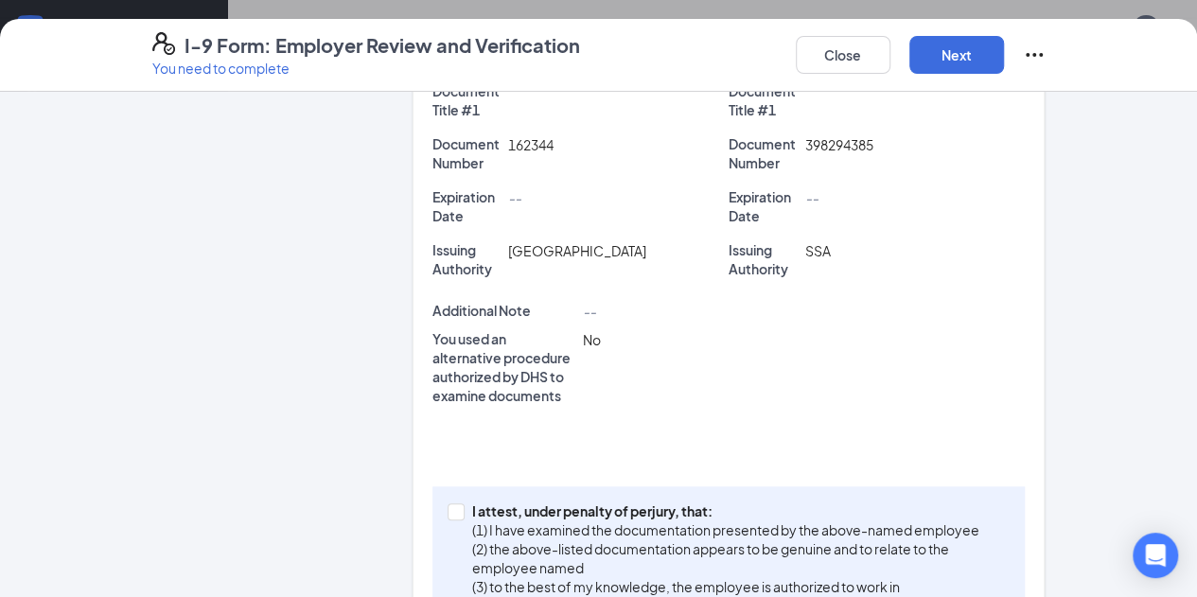
click at [674, 436] on div "Employer Information Edit Full Name of Employer or Authorized Representative [P…" at bounding box center [728, 139] width 593 height 982
click at [653, 577] on p "(3) to the best of my knowledge, the employee is authorized to work in [GEOGRAP…" at bounding box center [737, 596] width 531 height 38
click at [461, 516] on input "I attest, under penalty of [PERSON_NAME], that: (1) I have examined the documen…" at bounding box center [453, 509] width 13 height 13
checkbox input "true"
click at [1004, 52] on button "Next" at bounding box center [956, 55] width 95 height 38
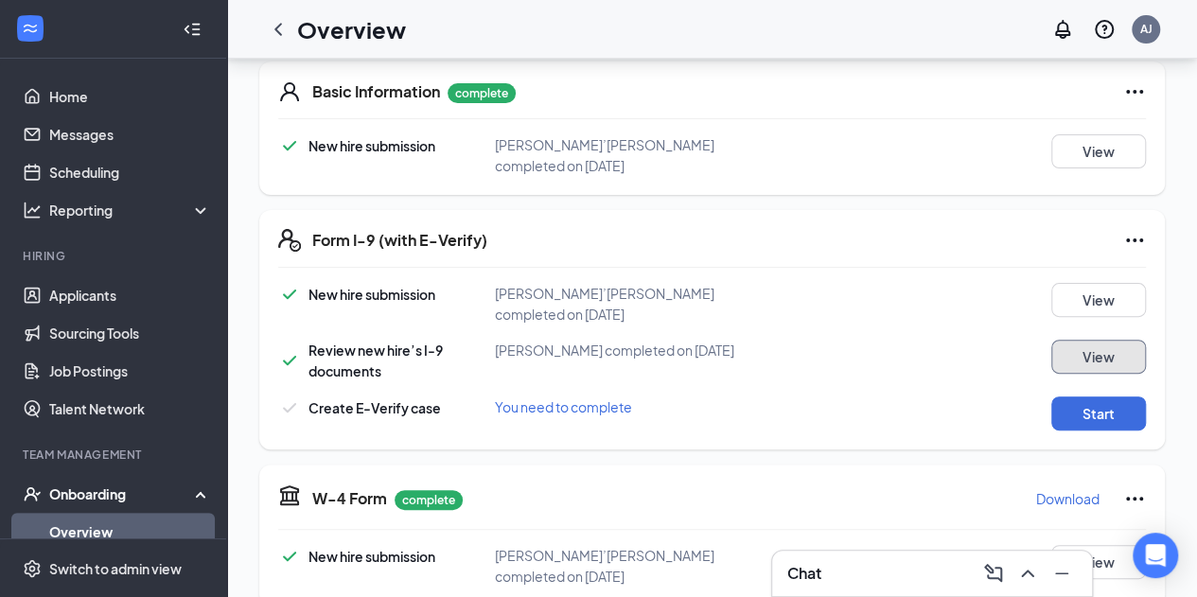
scroll to position [0, 0]
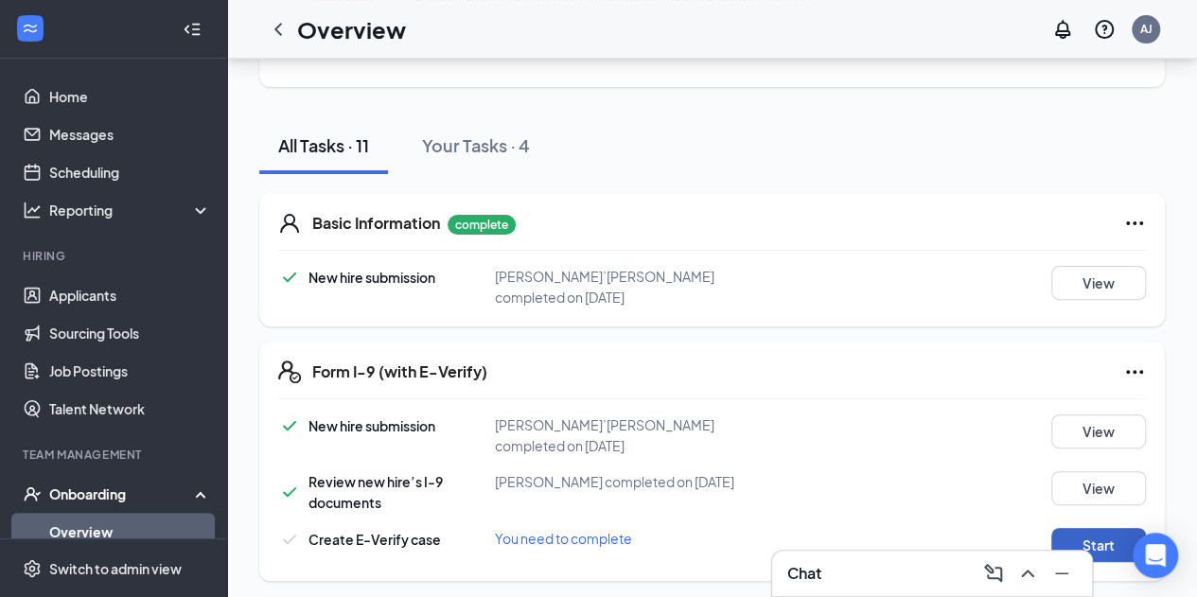
click at [1078, 534] on button "Start" at bounding box center [1098, 545] width 95 height 34
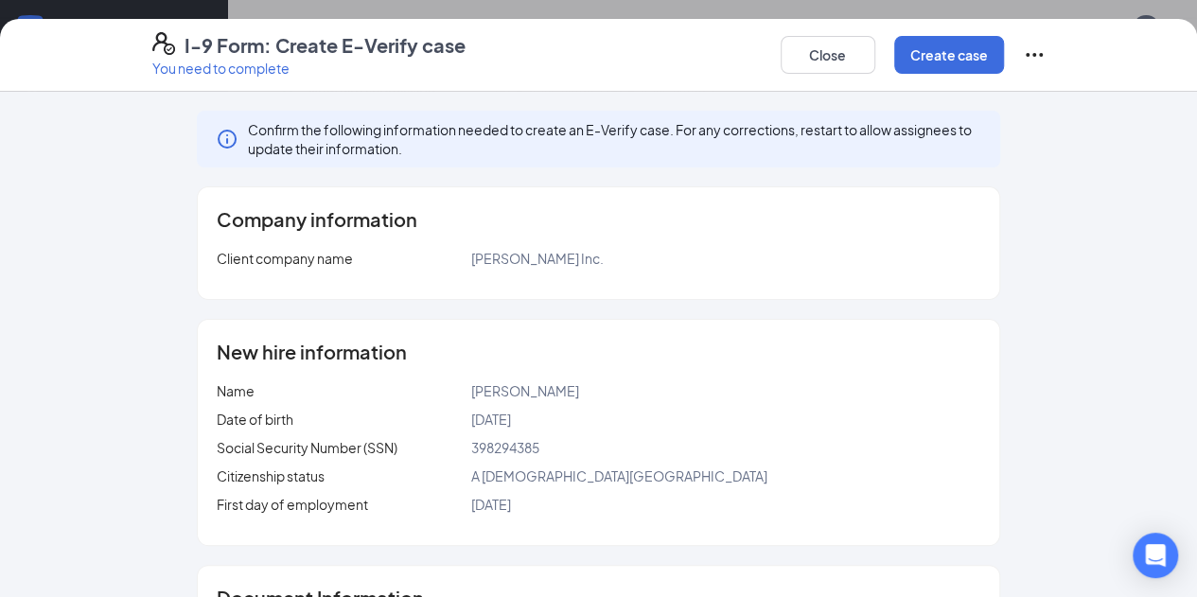
scroll to position [289, 0]
click at [1004, 44] on button "Create case" at bounding box center [949, 55] width 110 height 38
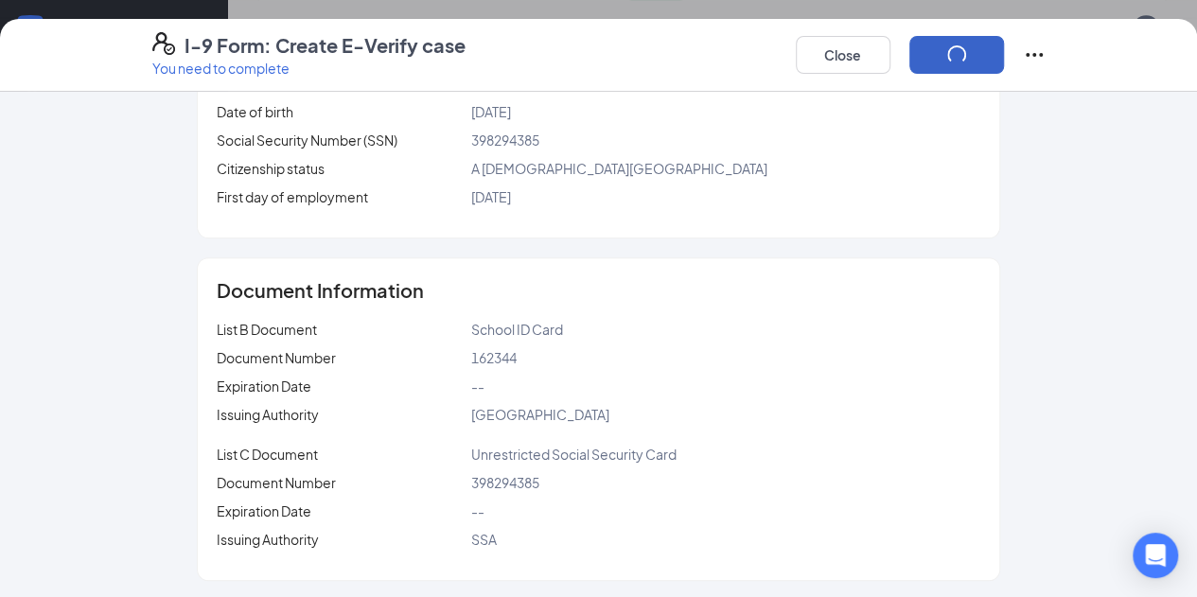
scroll to position [1053, 0]
click at [739, 485] on div "398294385" at bounding box center [725, 482] width 509 height 21
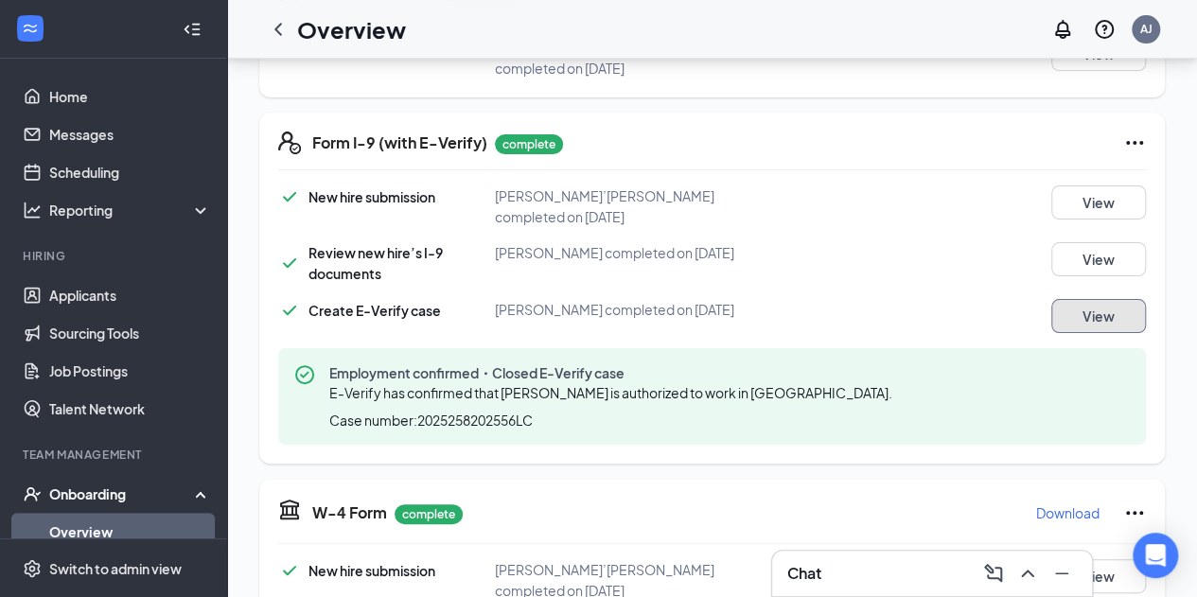
scroll to position [519, 0]
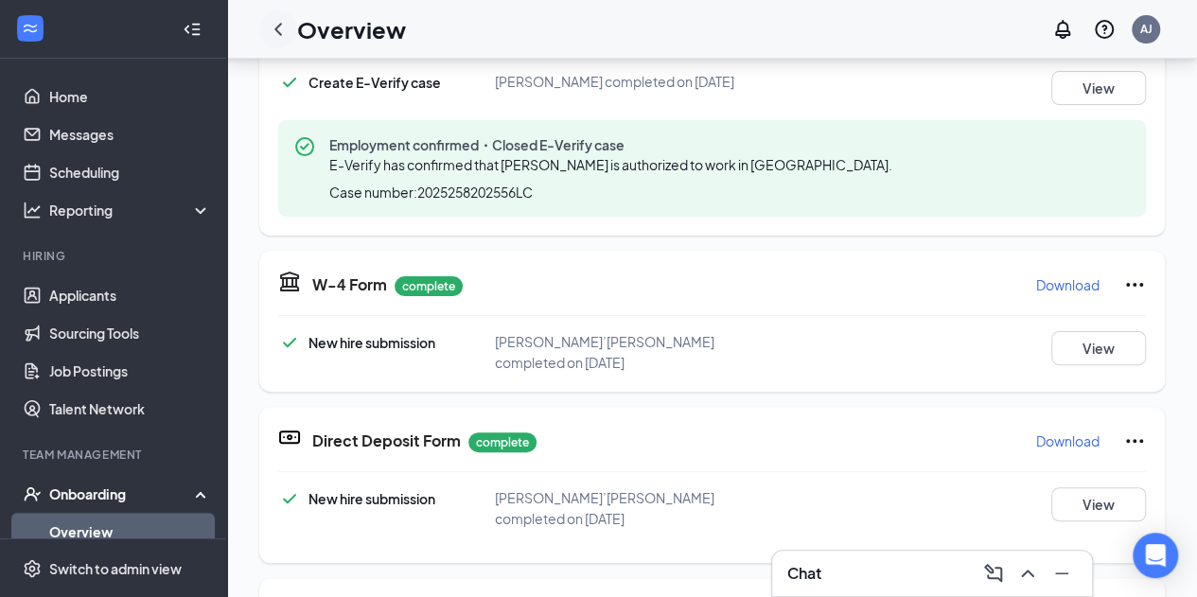
click at [280, 34] on icon "ChevronLeft" at bounding box center [278, 29] width 8 height 12
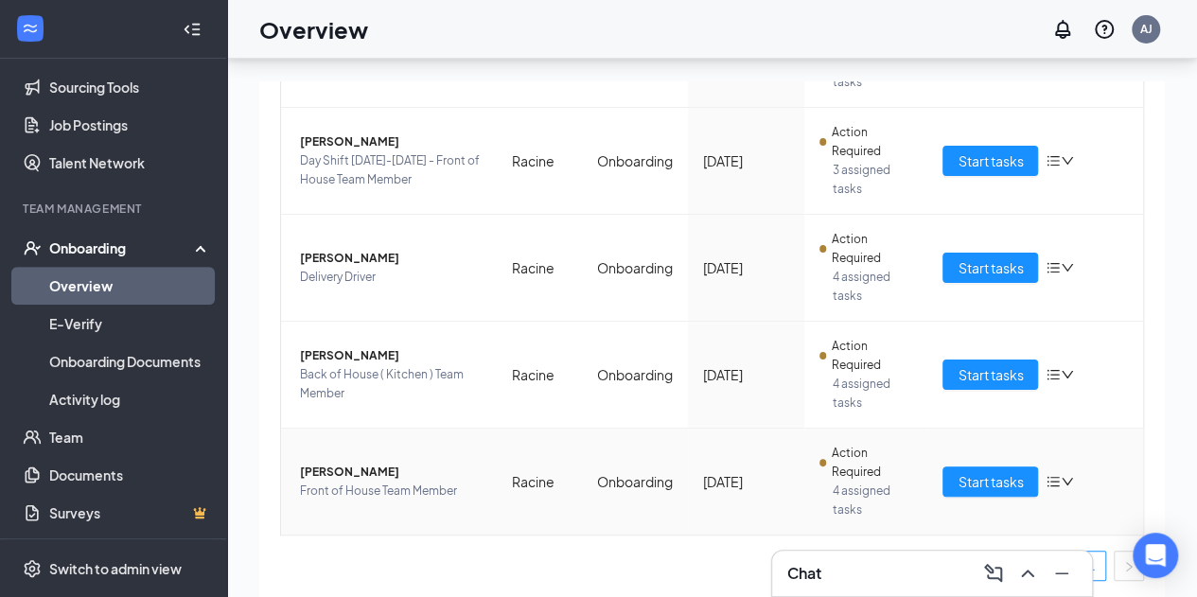
scroll to position [85, 0]
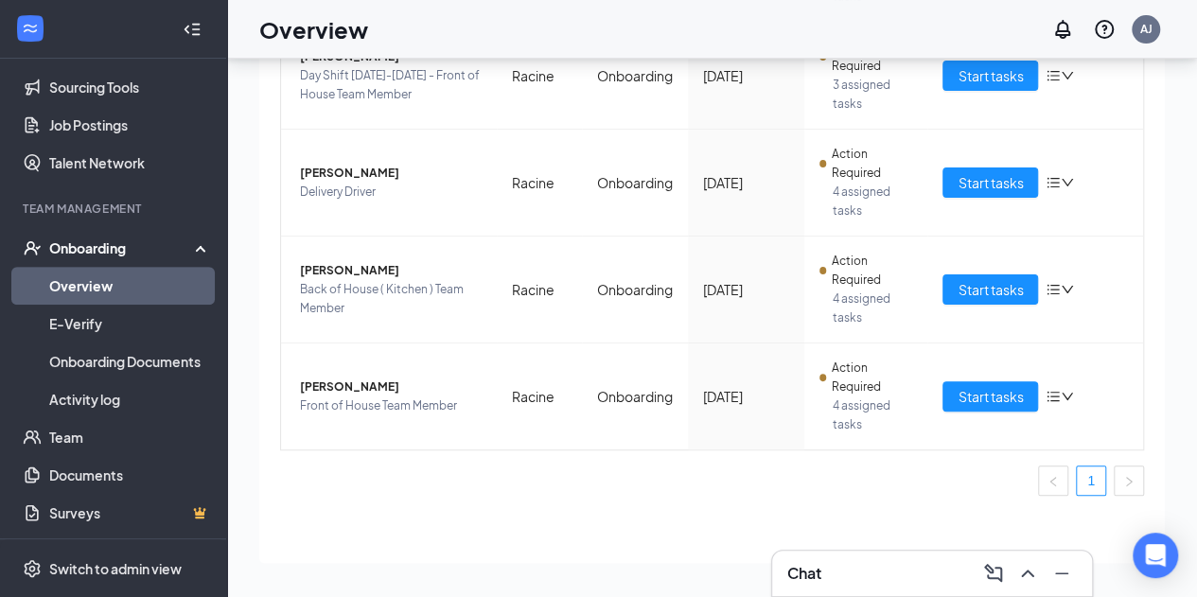
click at [75, 249] on div "Onboarding" at bounding box center [122, 247] width 146 height 19
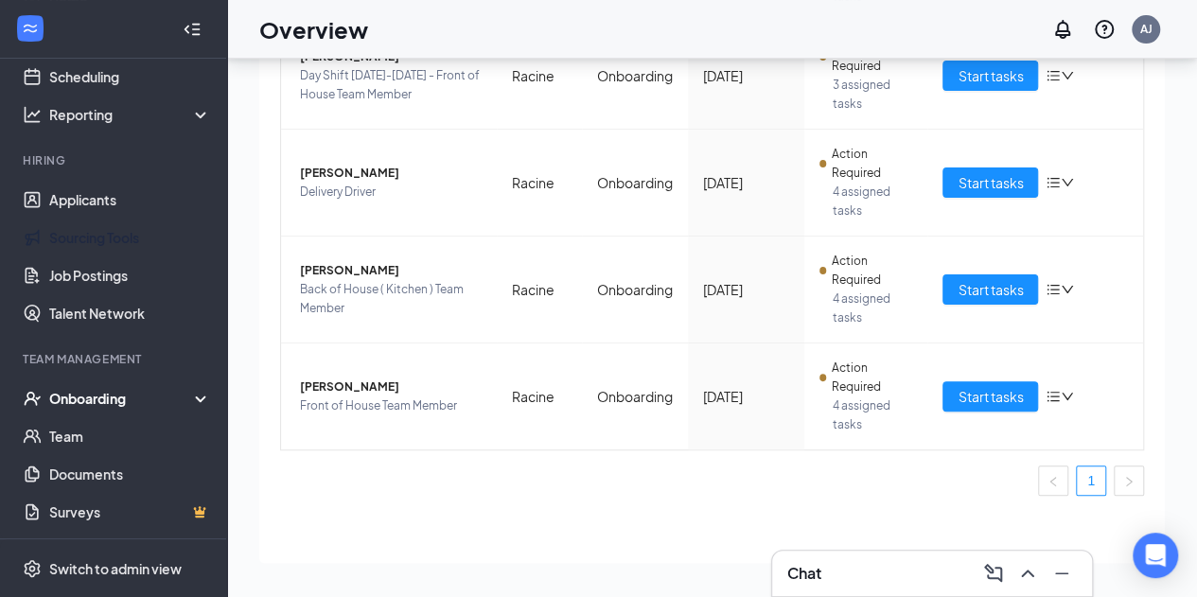
scroll to position [95, 0]
click at [89, 214] on link "Applicants" at bounding box center [130, 201] width 162 height 38
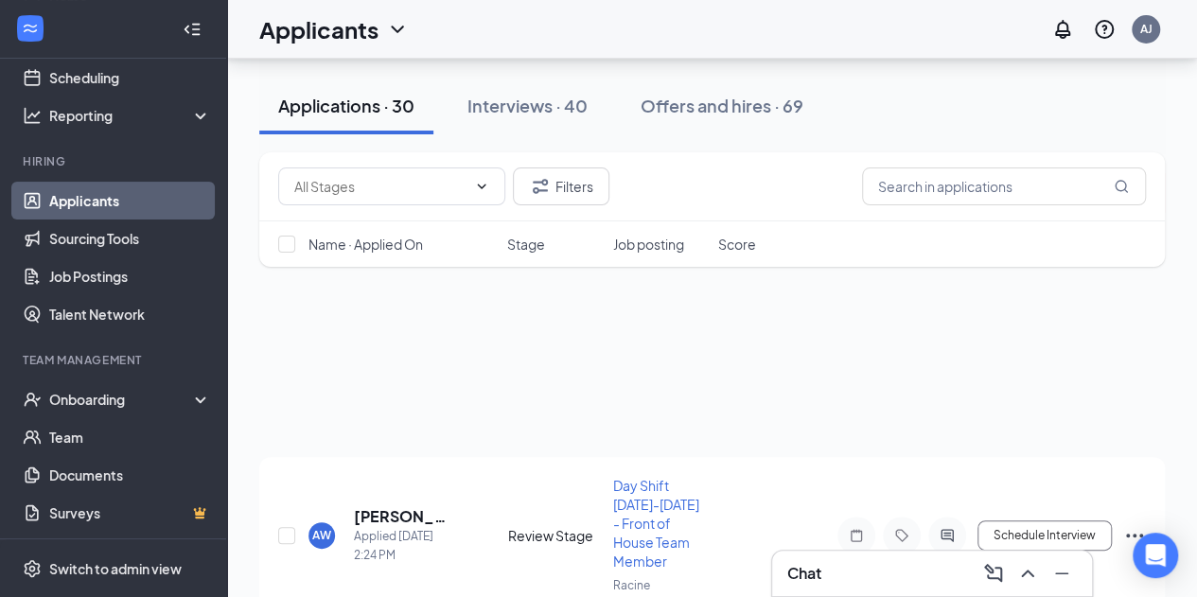
scroll to position [235, 0]
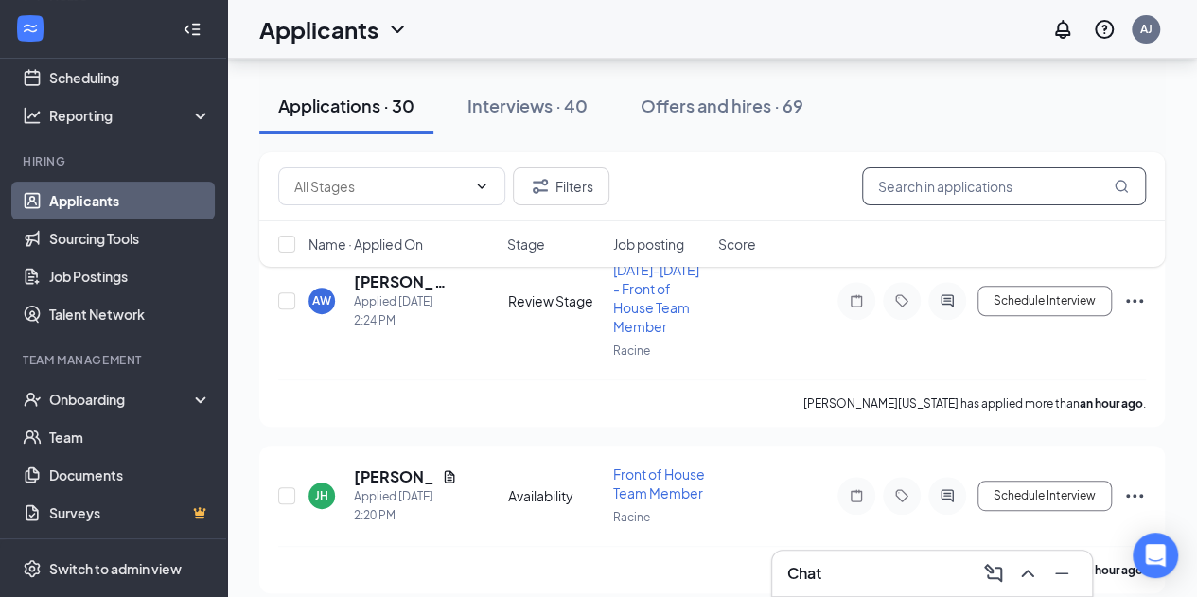
click at [923, 176] on input "text" at bounding box center [1004, 186] width 284 height 38
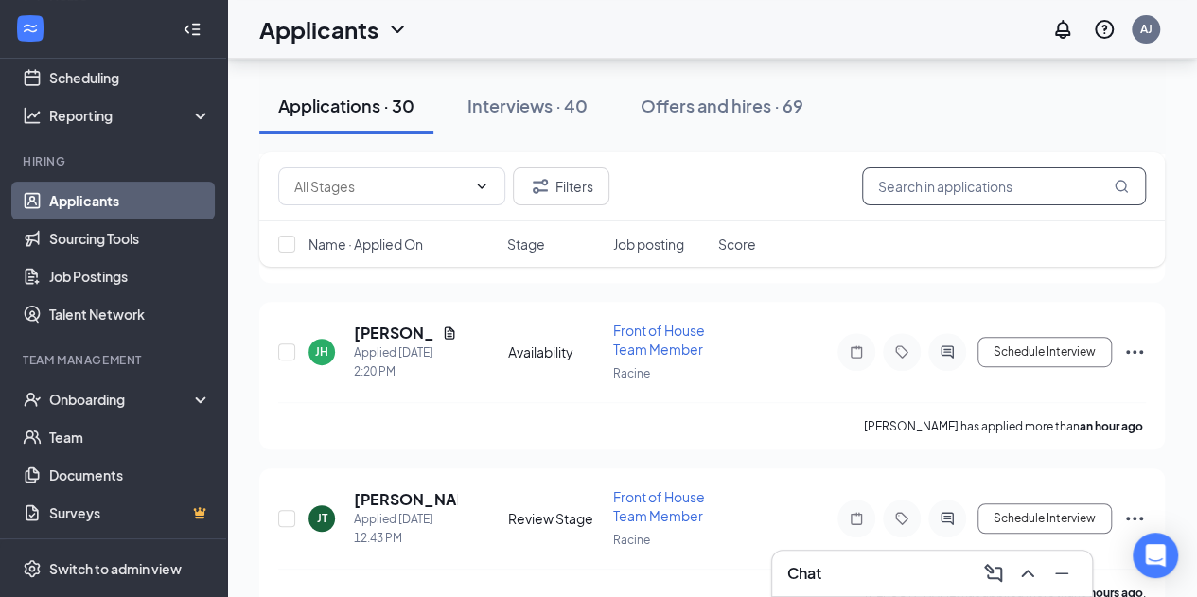
scroll to position [893, 0]
